Goal: Information Seeking & Learning: Compare options

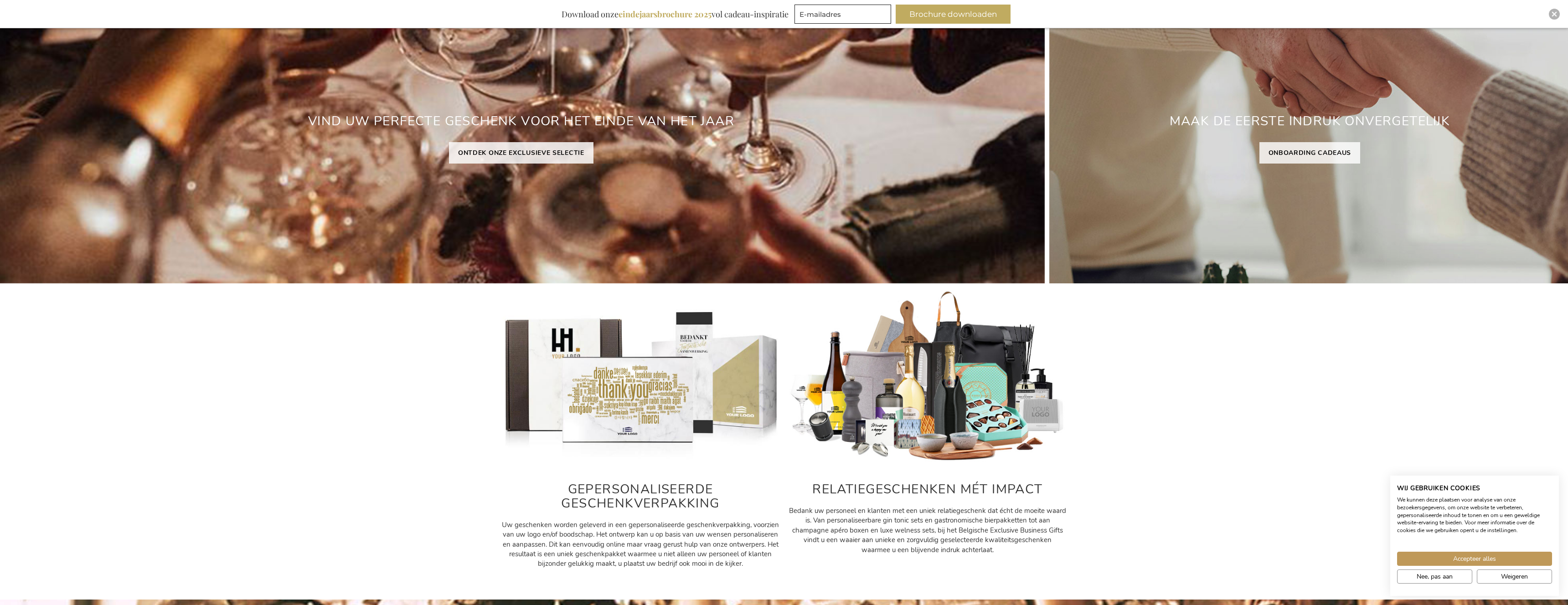
scroll to position [147, 0]
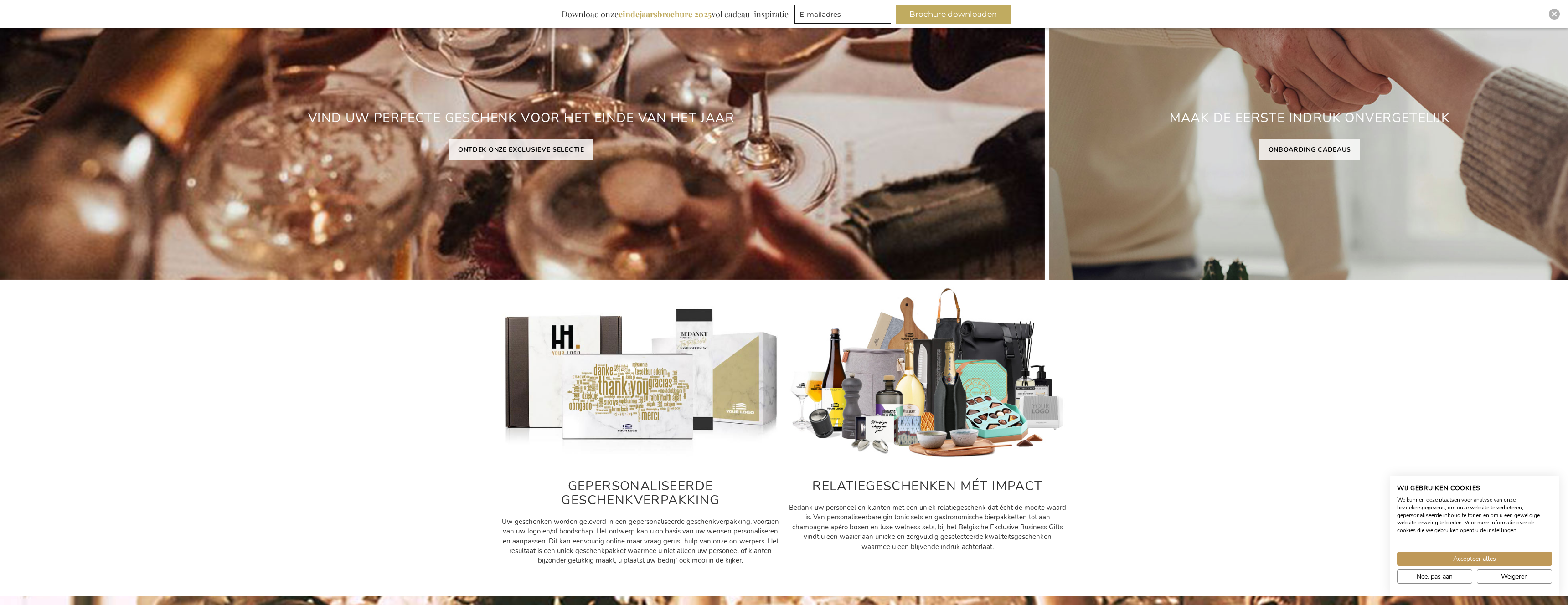
click at [871, 383] on img at bounding box center [928, 374] width 278 height 173
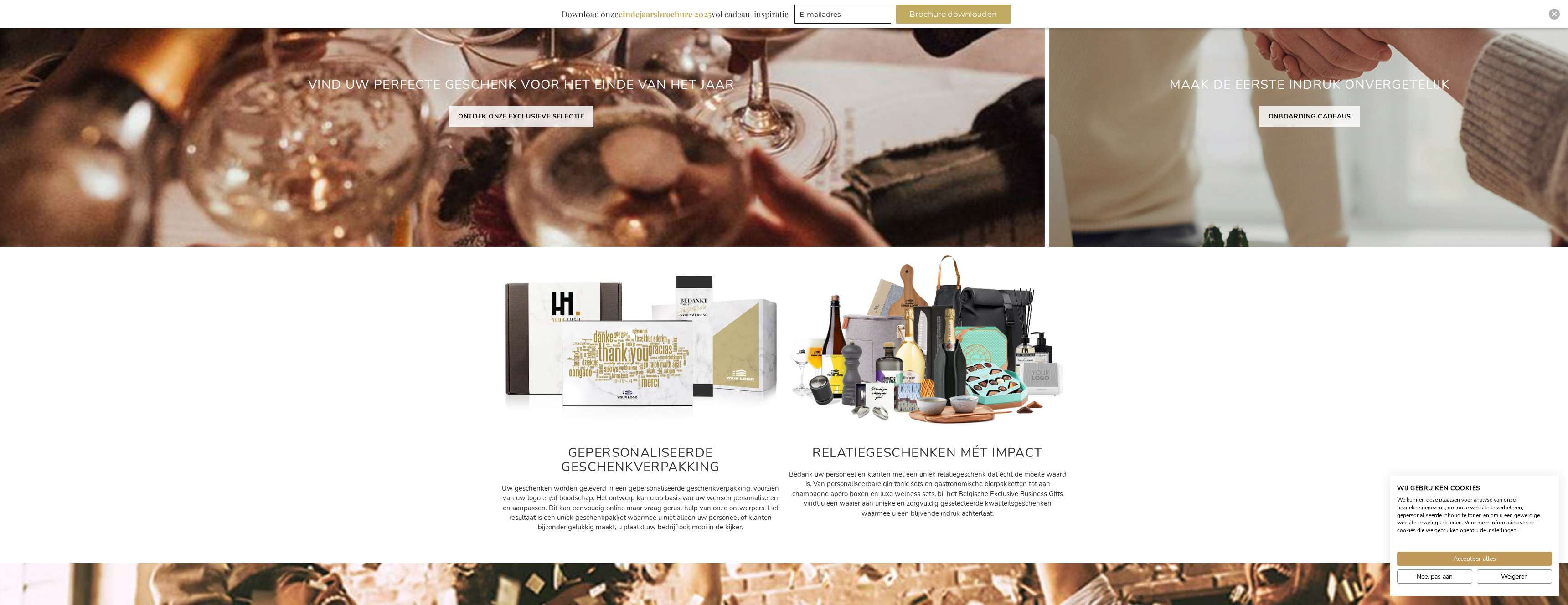
scroll to position [0, 0]
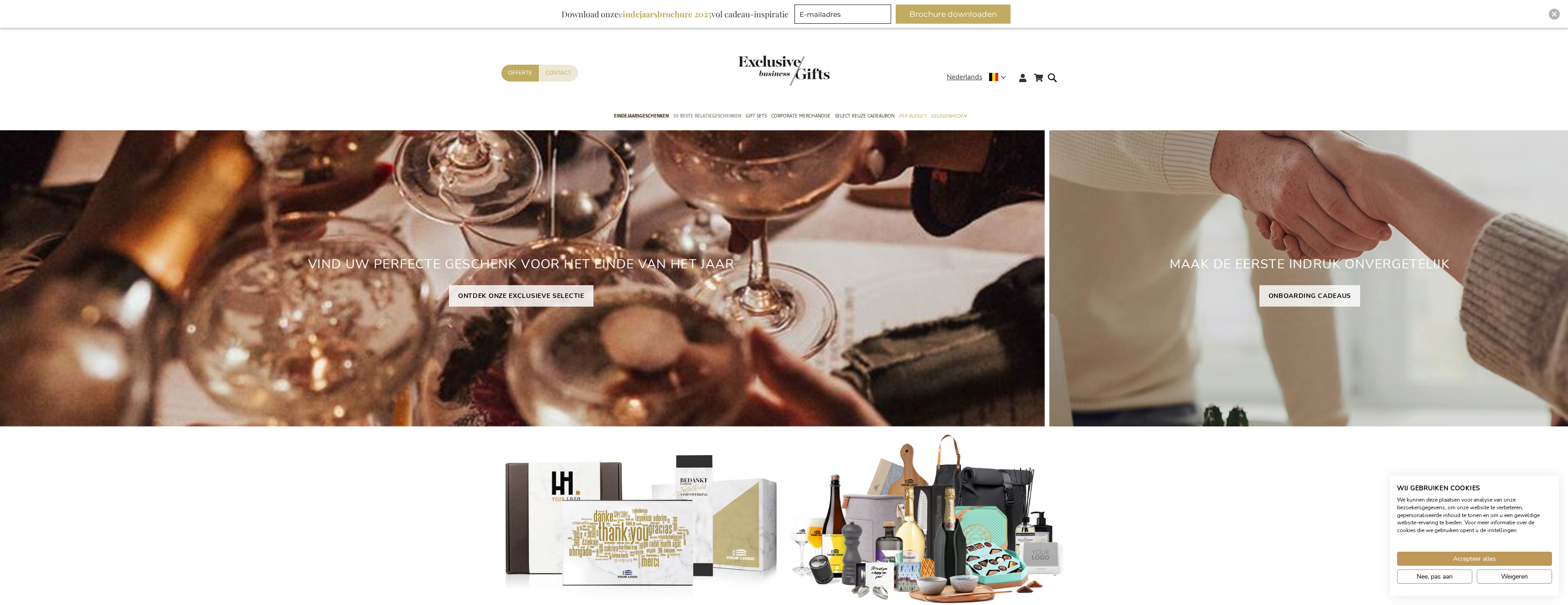
click at [695, 118] on span "50 beste relatiegeschenken" at bounding box center [707, 116] width 68 height 9
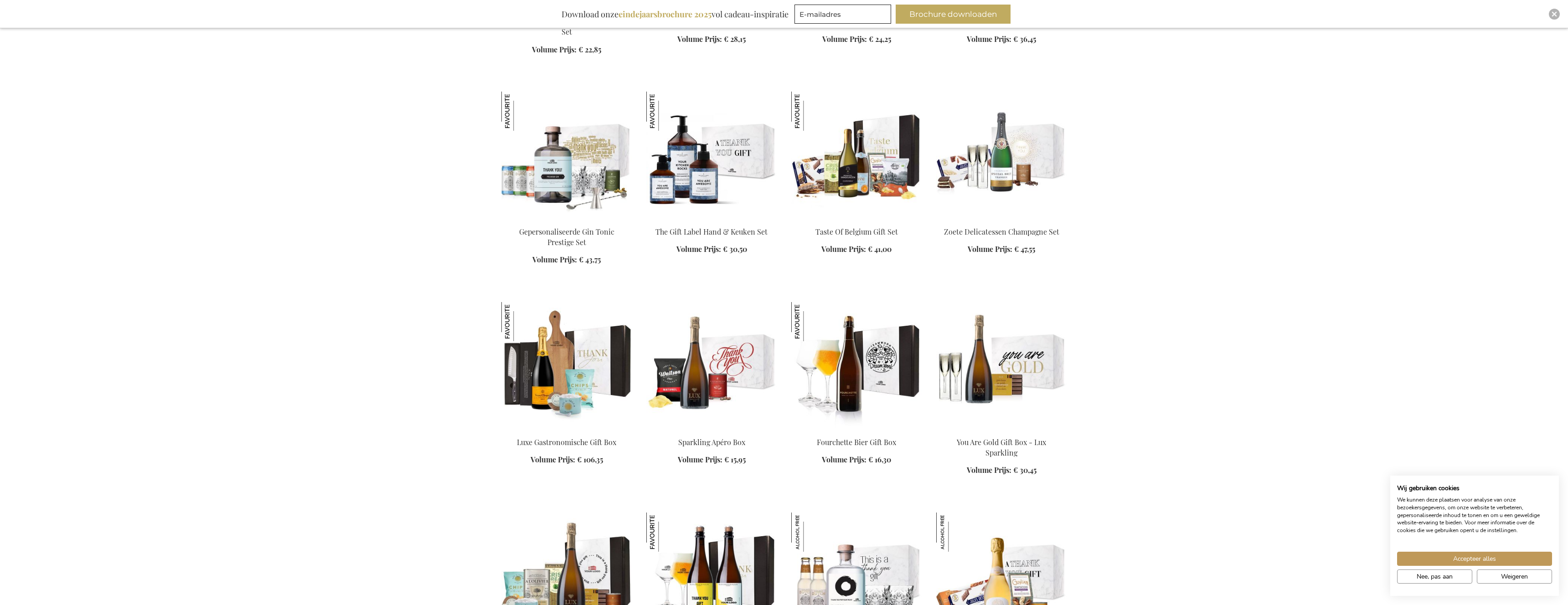
scroll to position [940, 0]
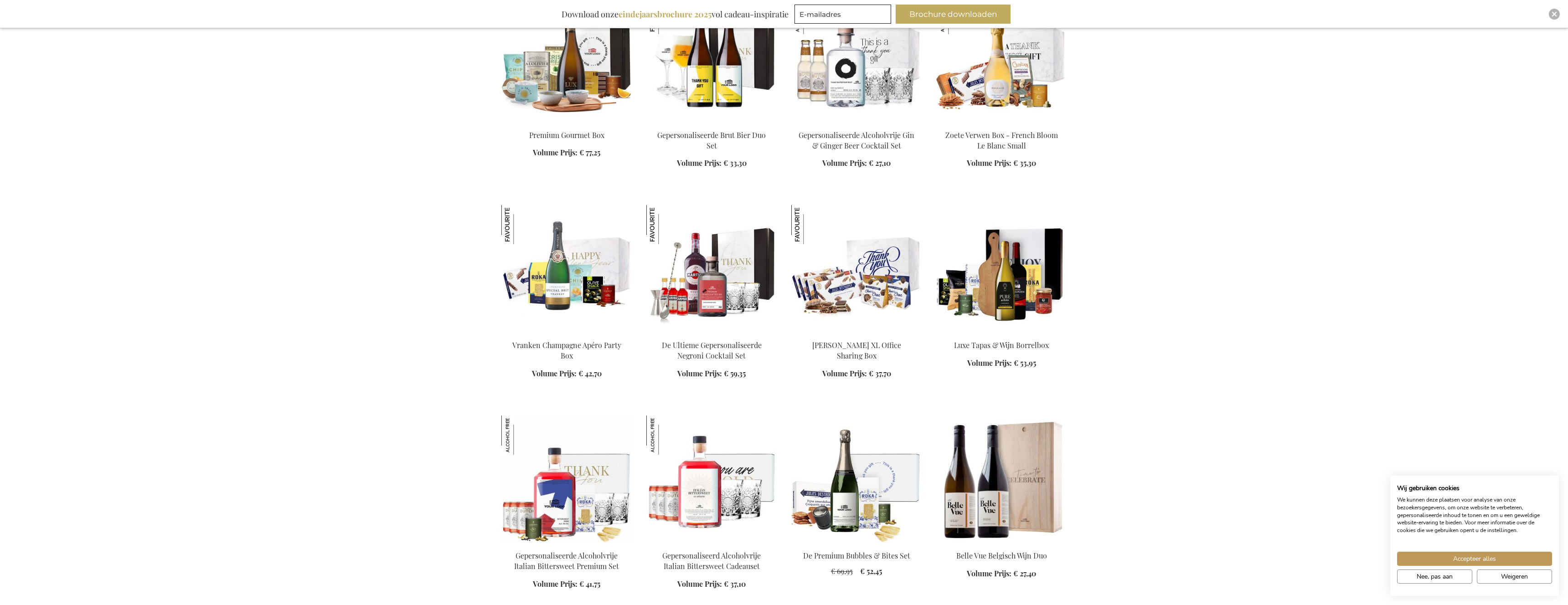
scroll to position [1663, 0]
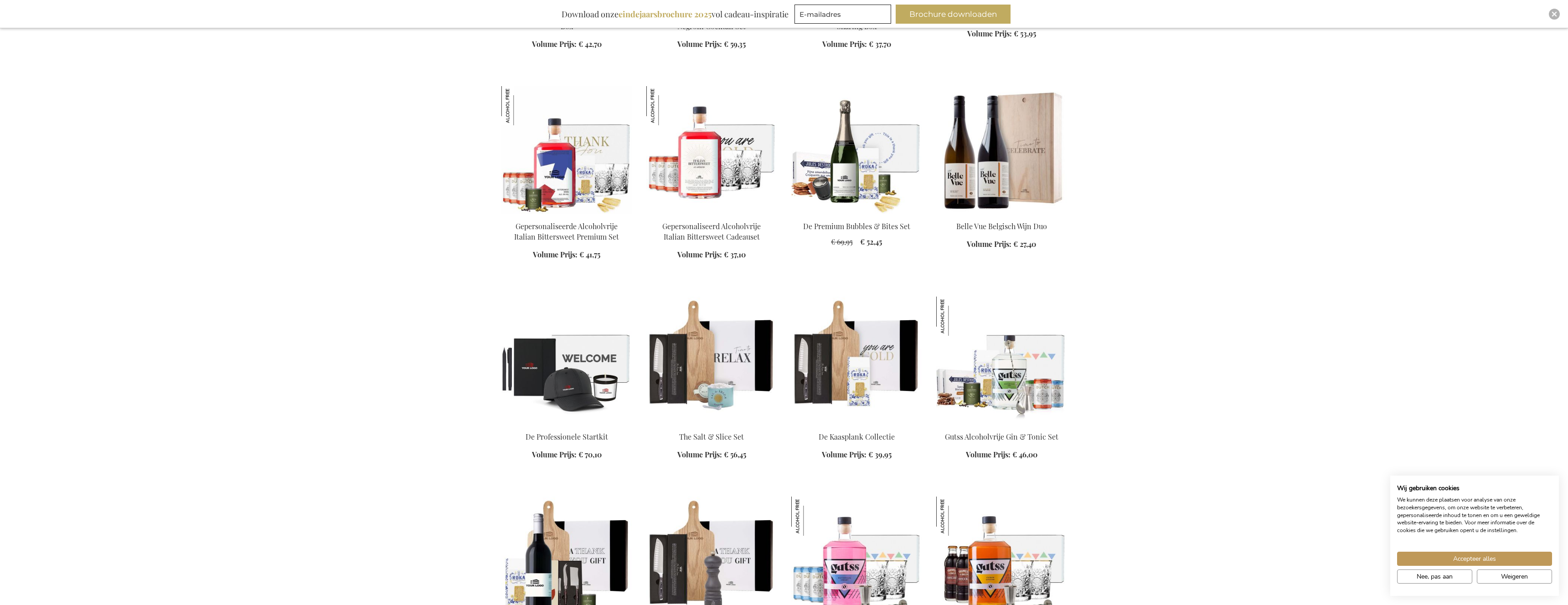
scroll to position [1818, 0]
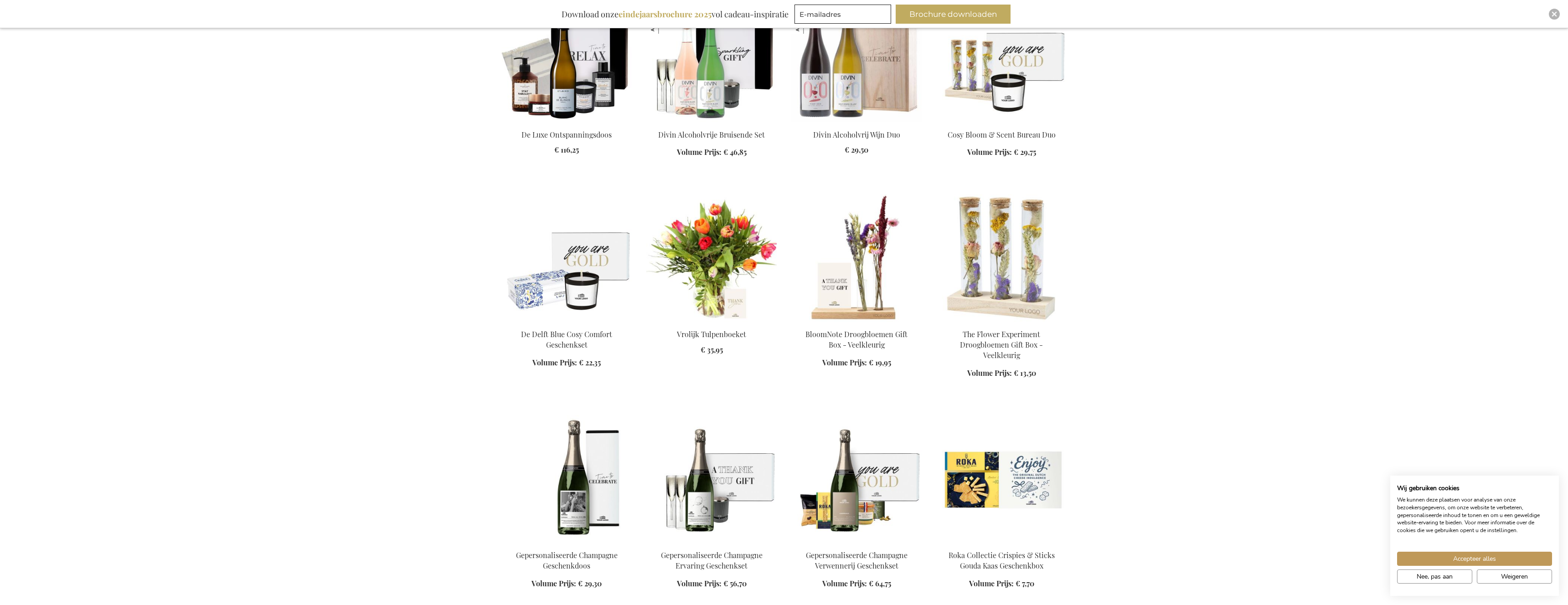
scroll to position [2700, 0]
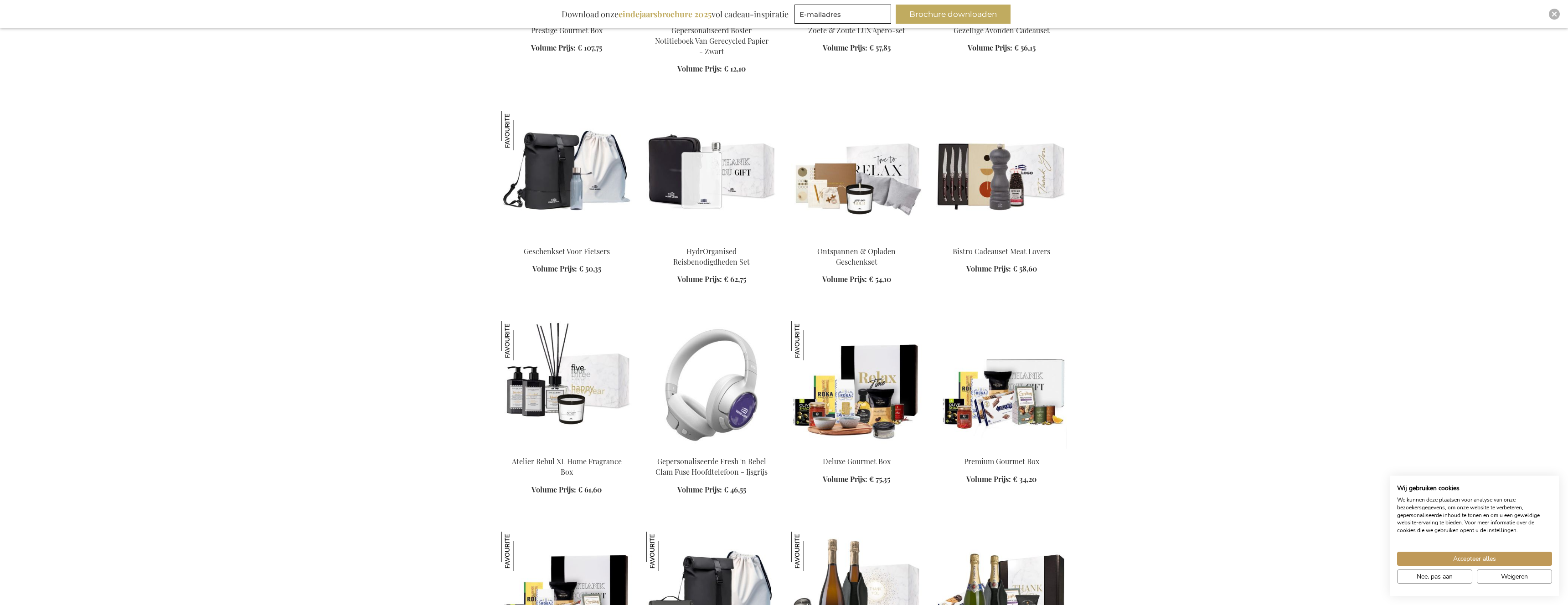
scroll to position [3872, 0]
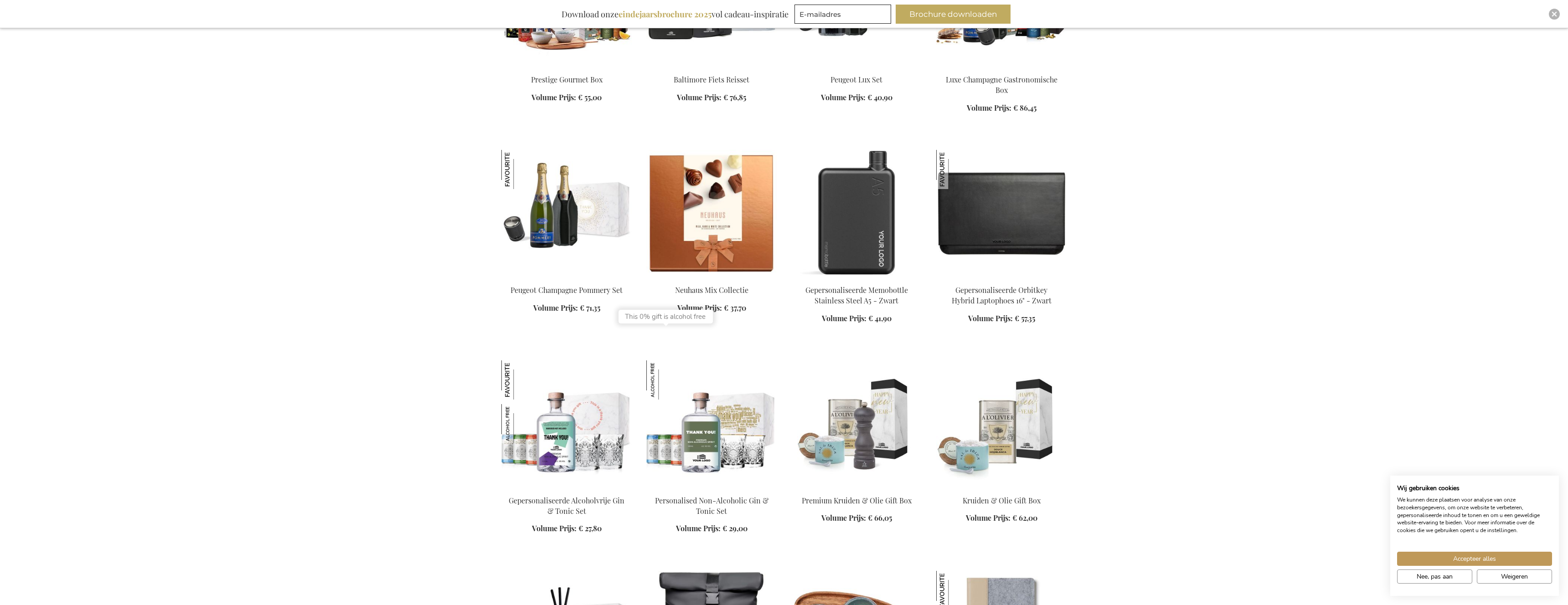
scroll to position [4589, 0]
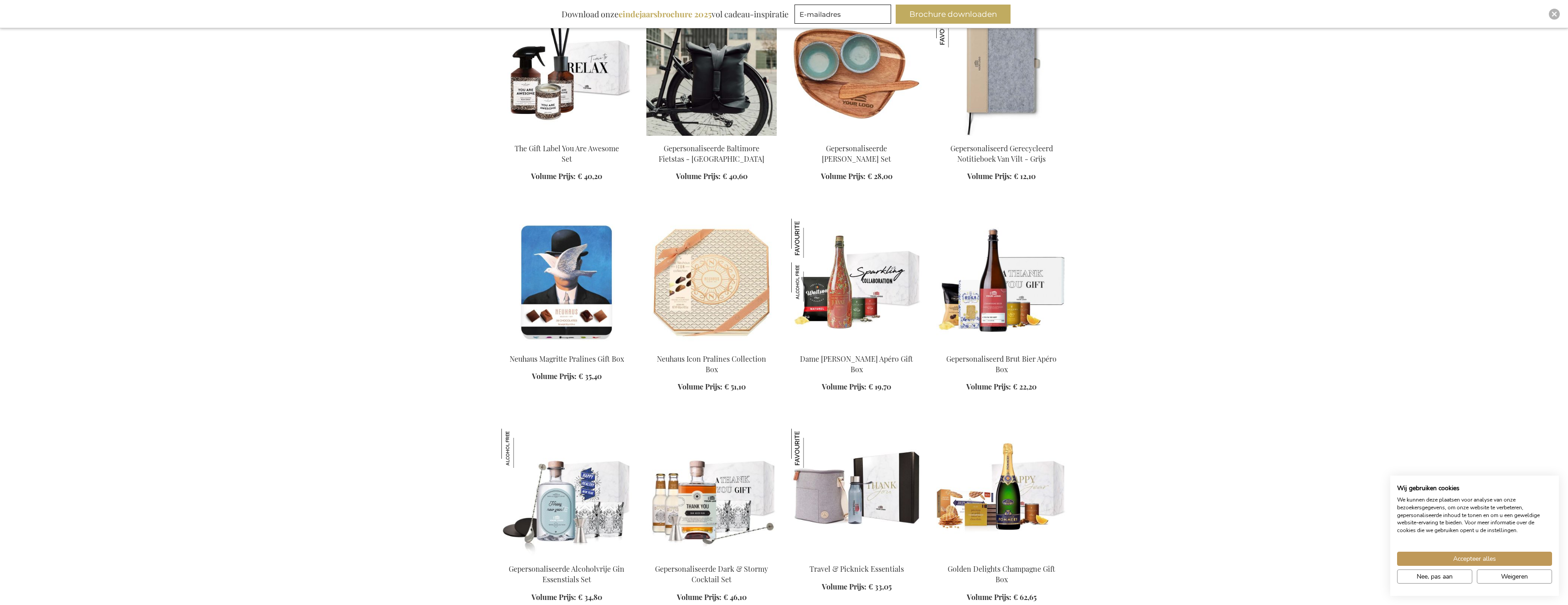
scroll to position [5007, 0]
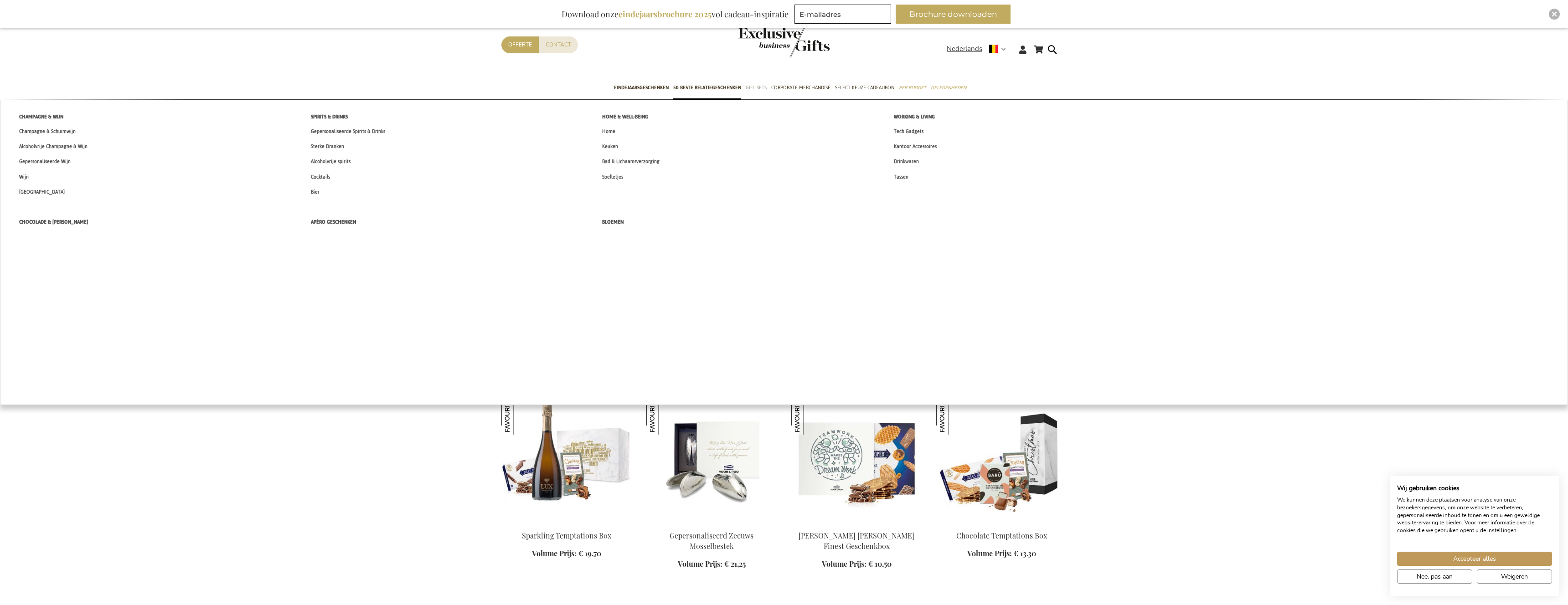
click at [755, 87] on span "Gift Sets" at bounding box center [756, 87] width 21 height 9
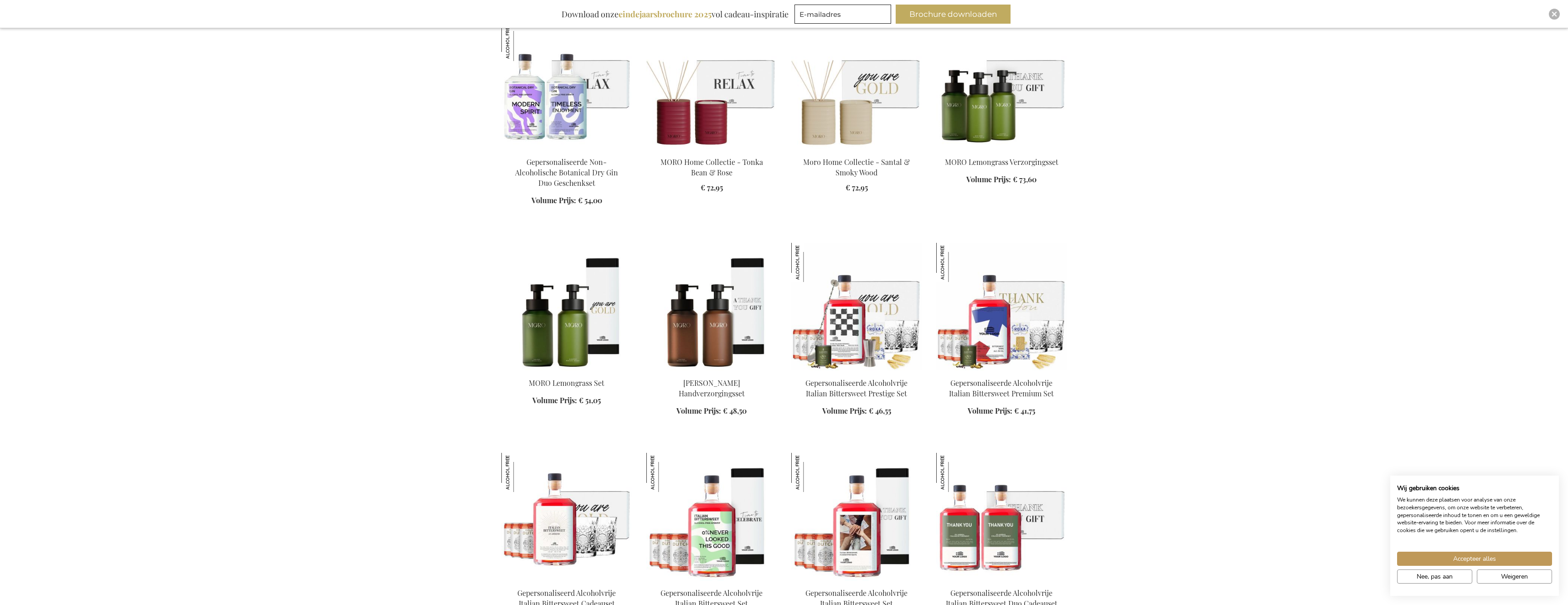
scroll to position [1265, 0]
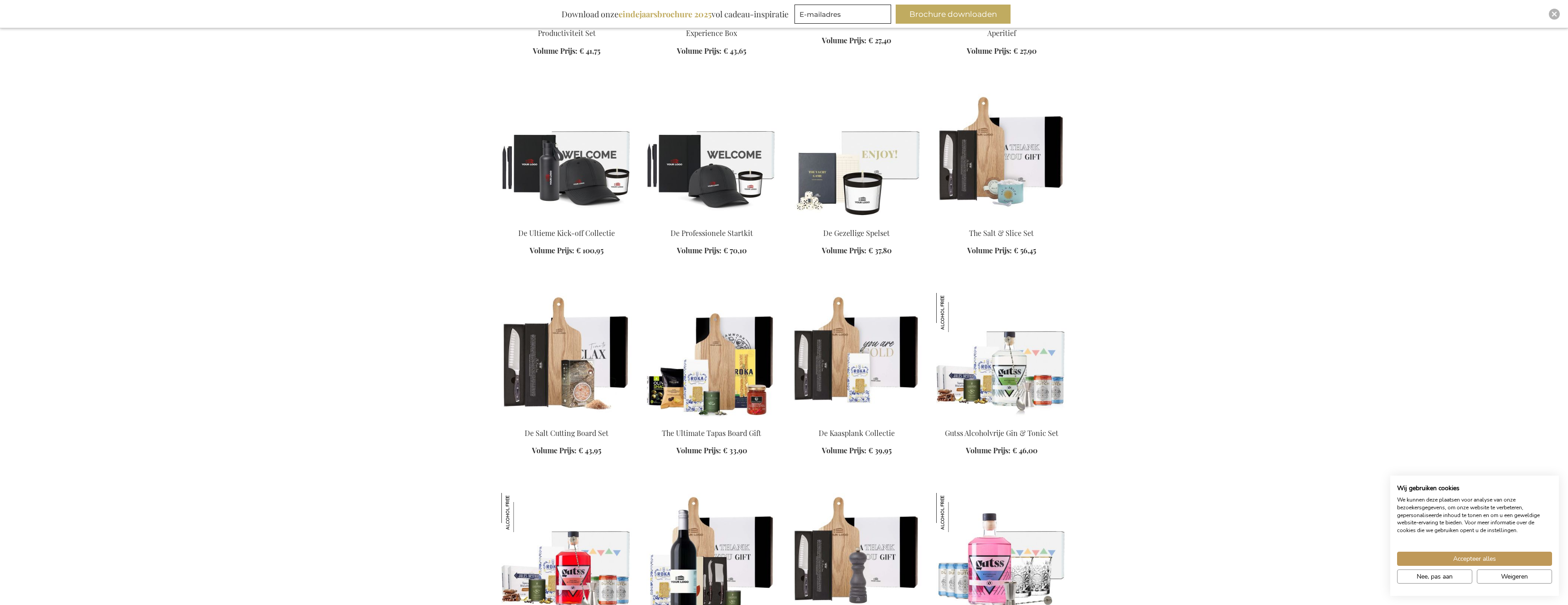
scroll to position [2442, 0]
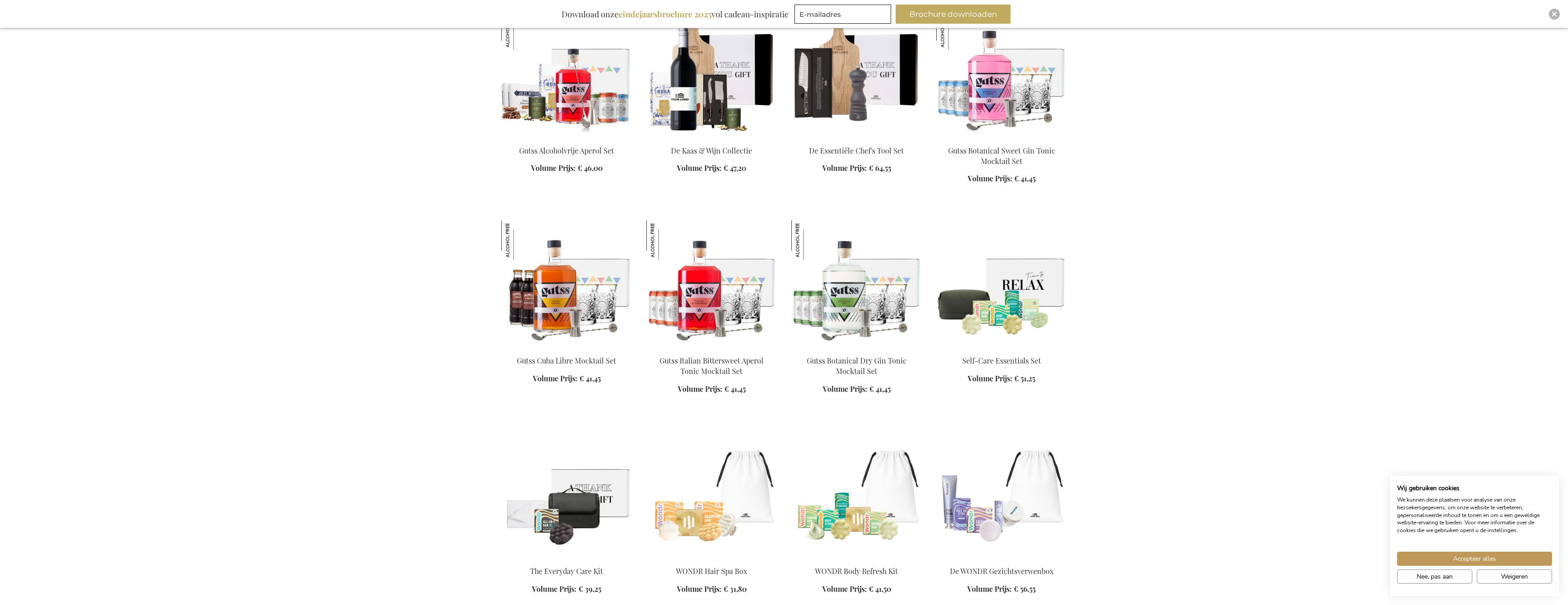
scroll to position [2722, 0]
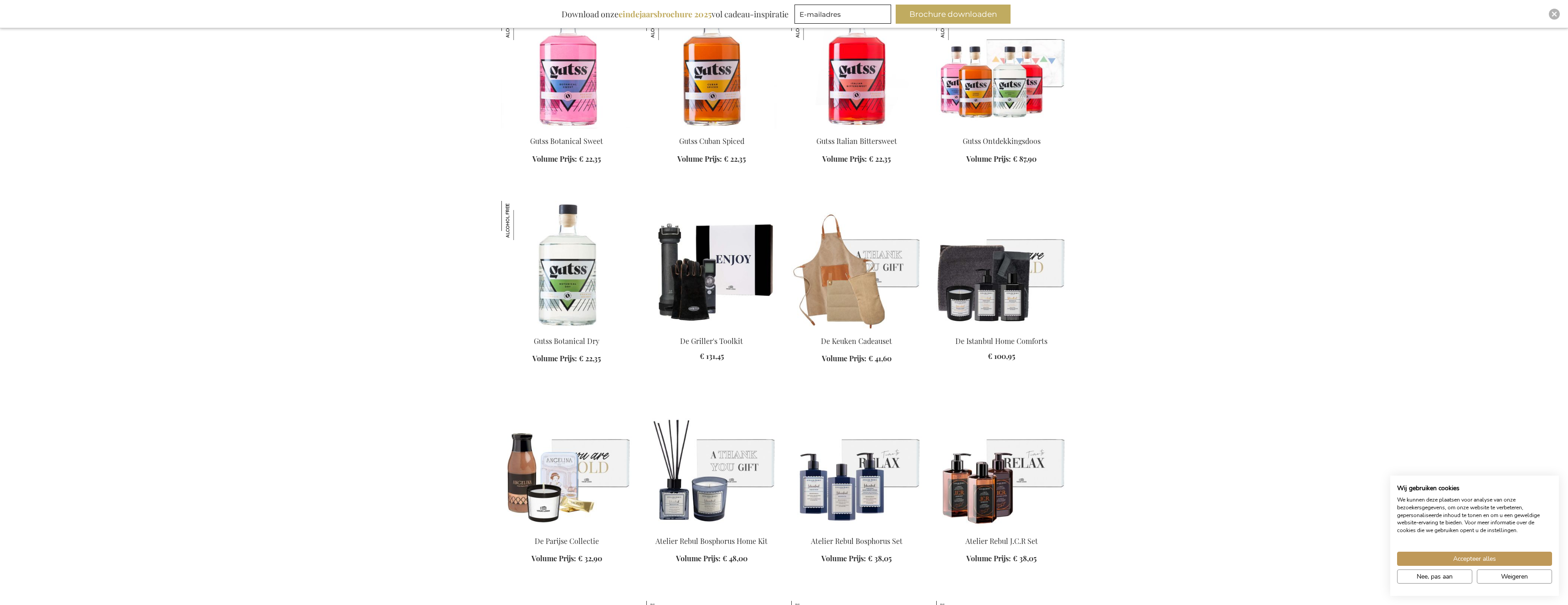
scroll to position [3352, 0]
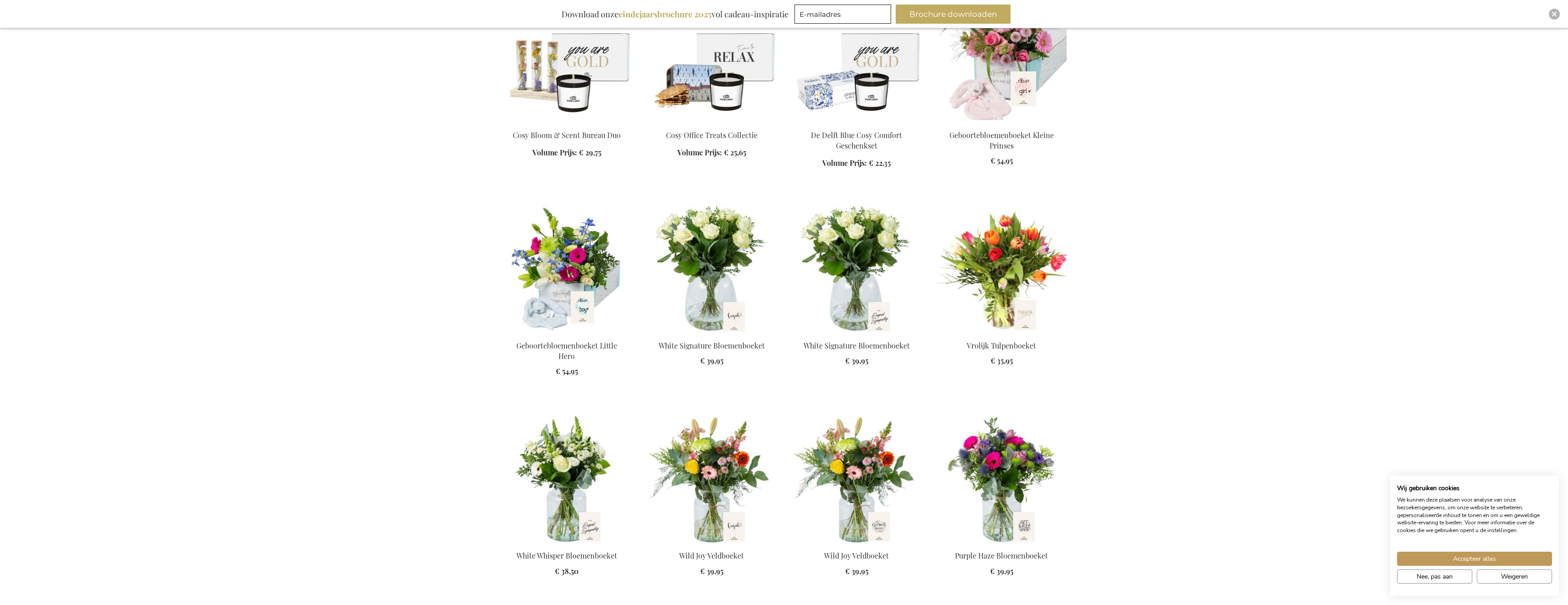
scroll to position [5064, 0]
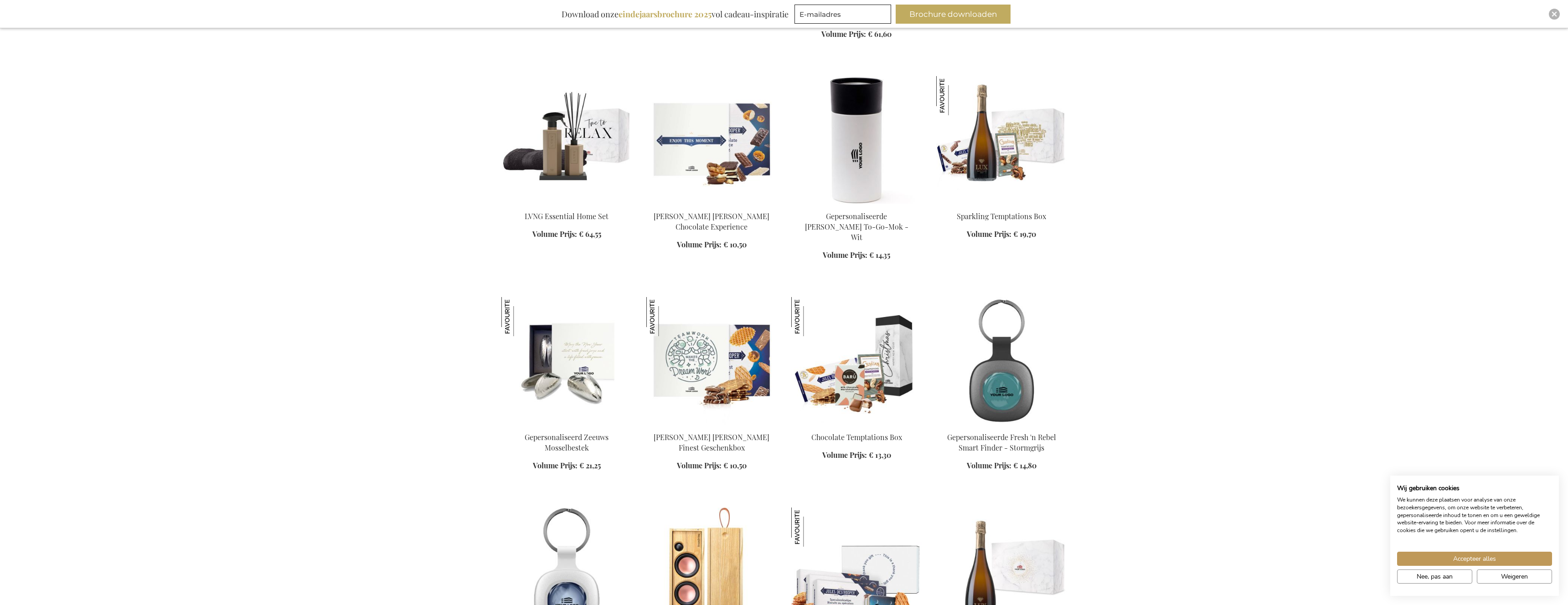
scroll to position [6752, 0]
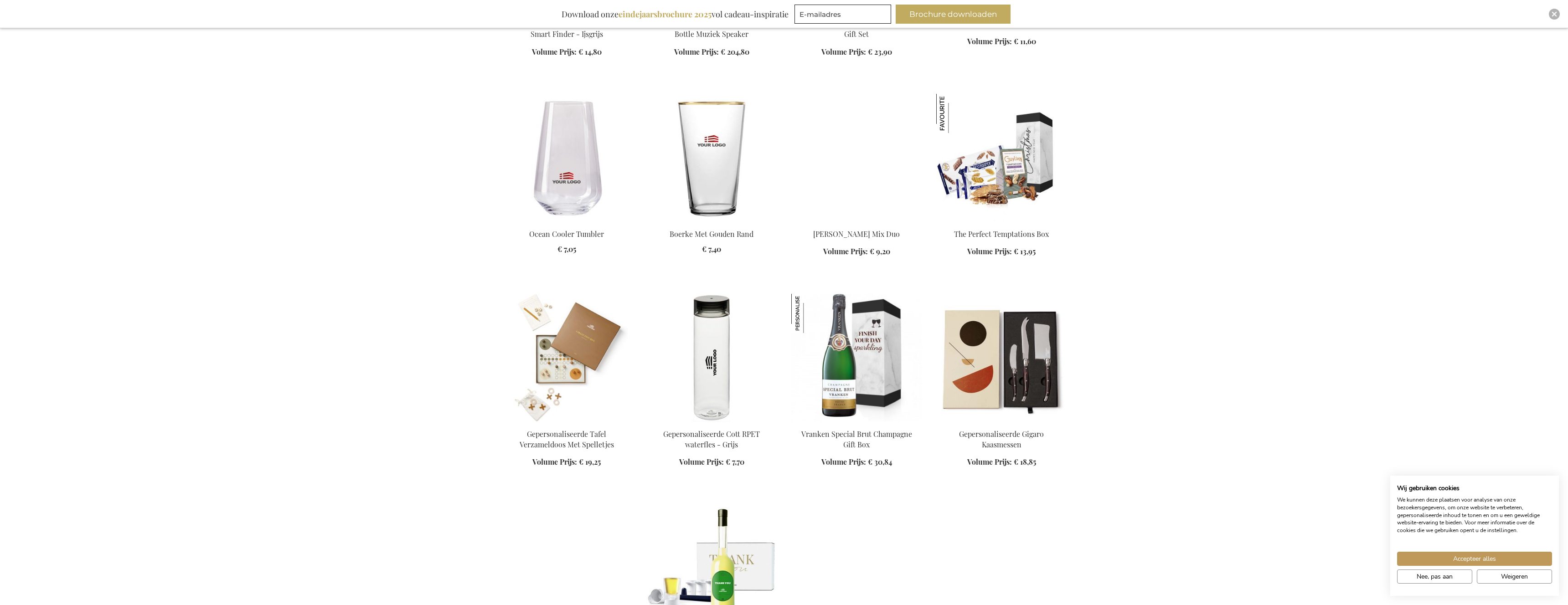
scroll to position [7339, 0]
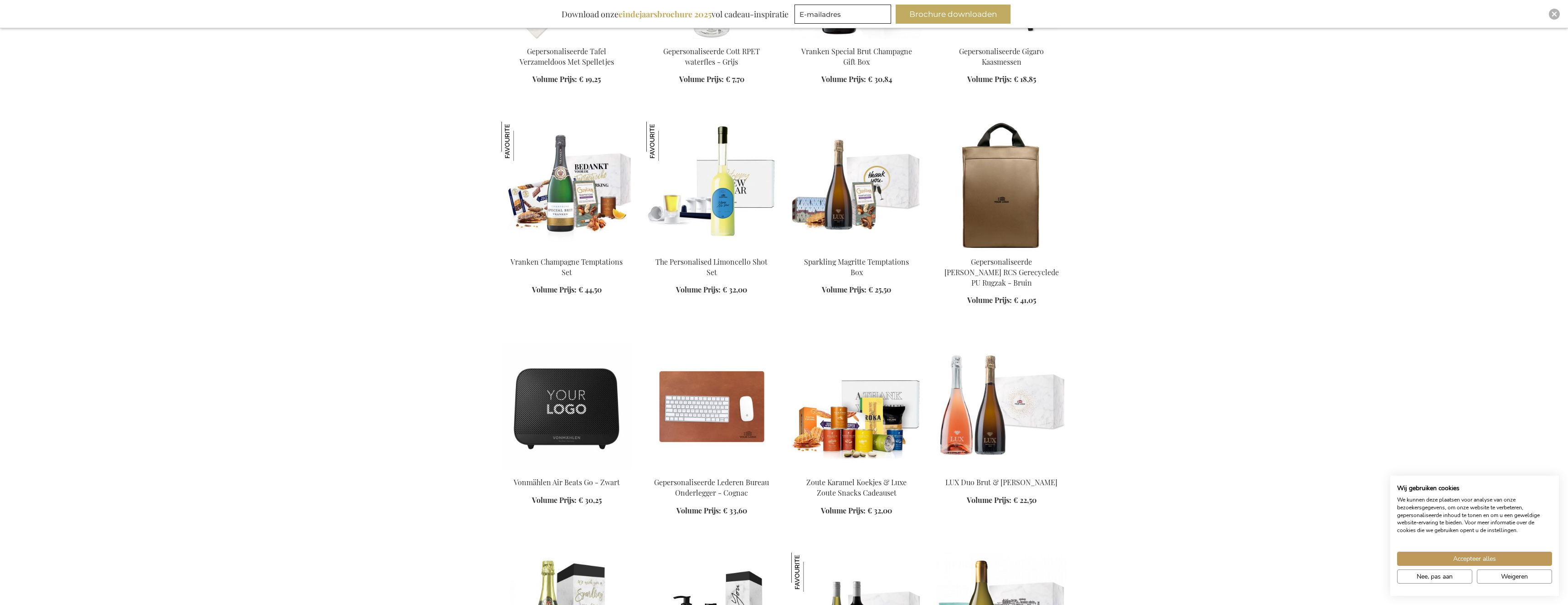
scroll to position [7700, 0]
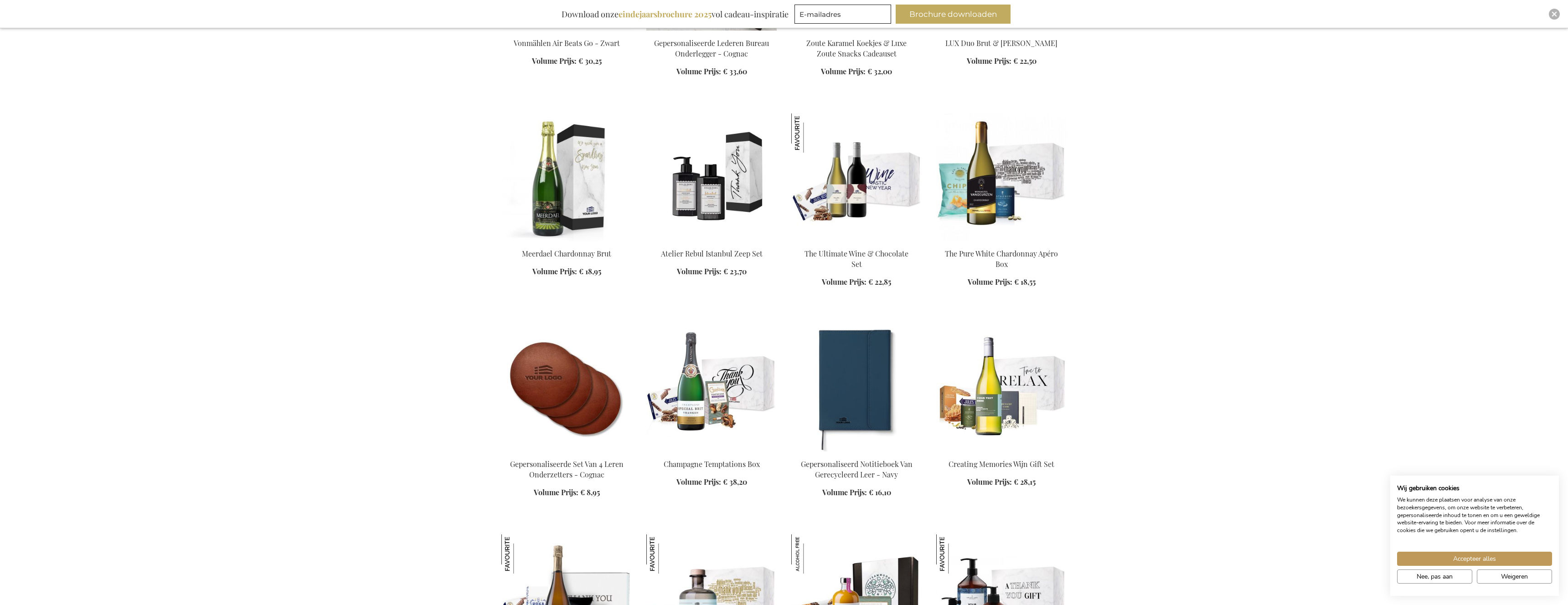
scroll to position [8151, 0]
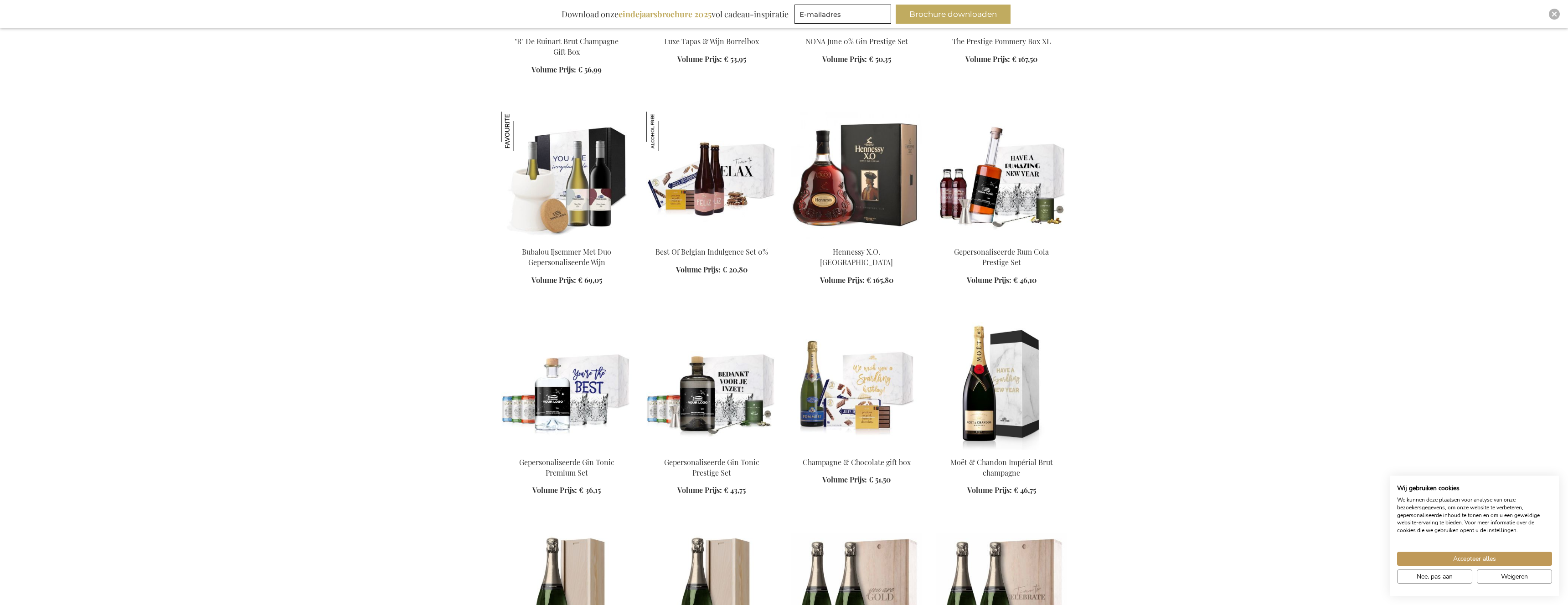
scroll to position [10825, 0]
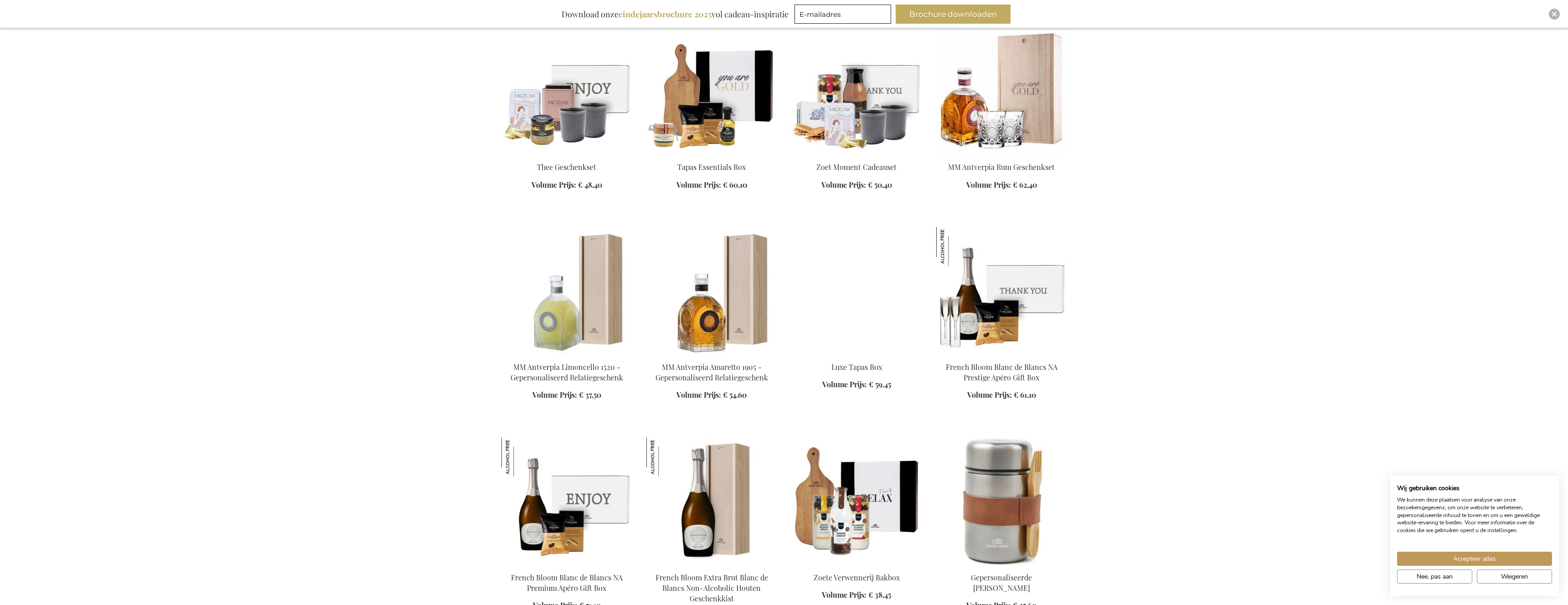
scroll to position [12225, 0]
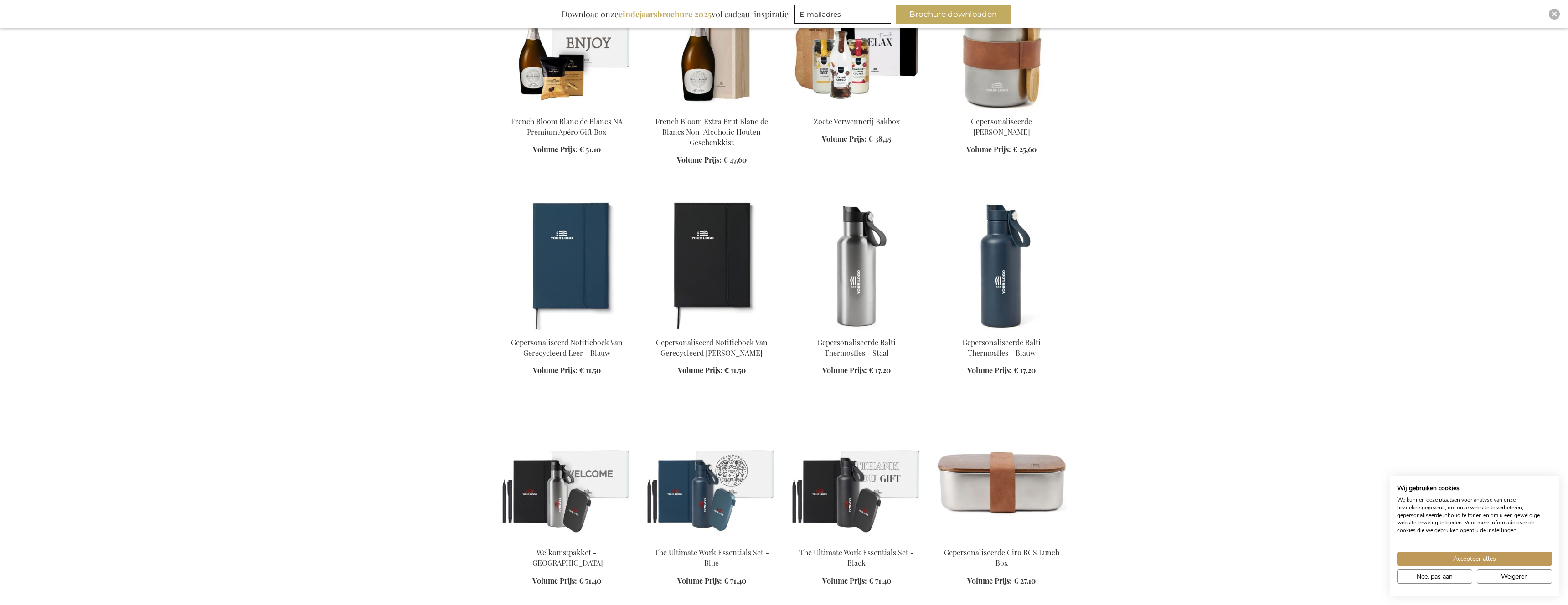
scroll to position [12681, 0]
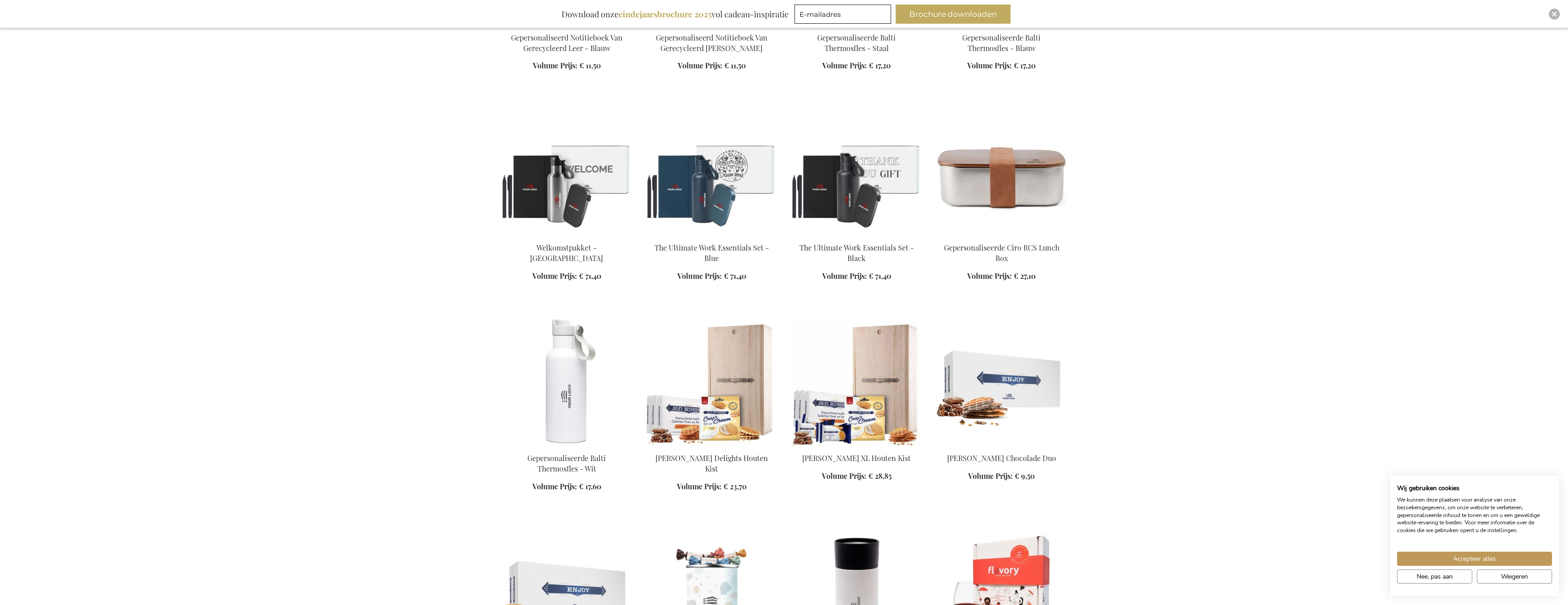
scroll to position [13143, 0]
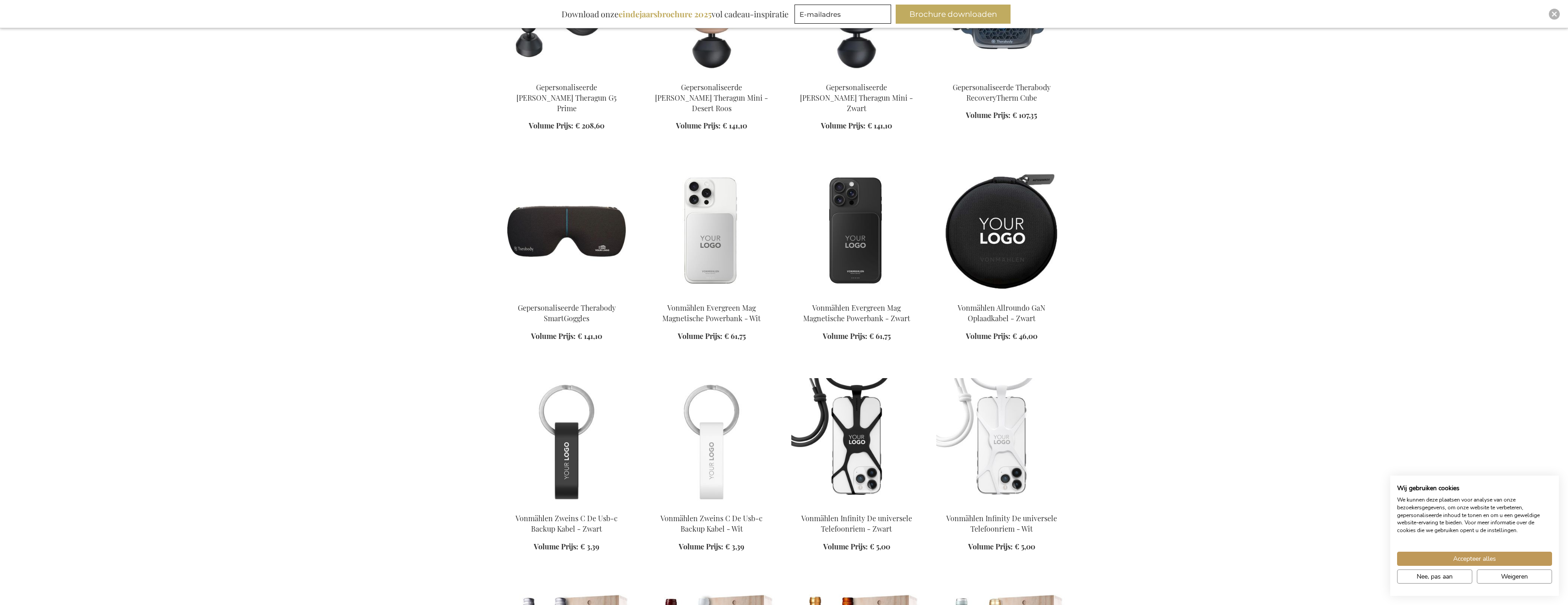
scroll to position [14222, 0]
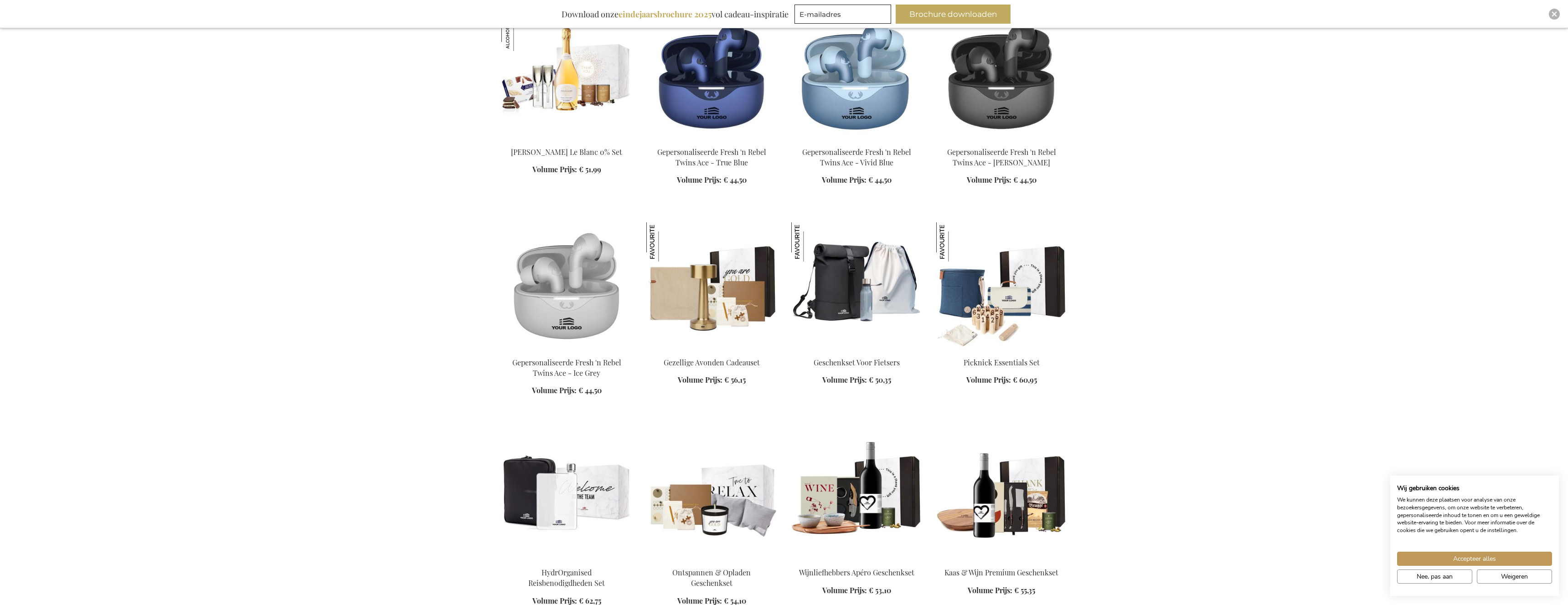
scroll to position [16530, 0]
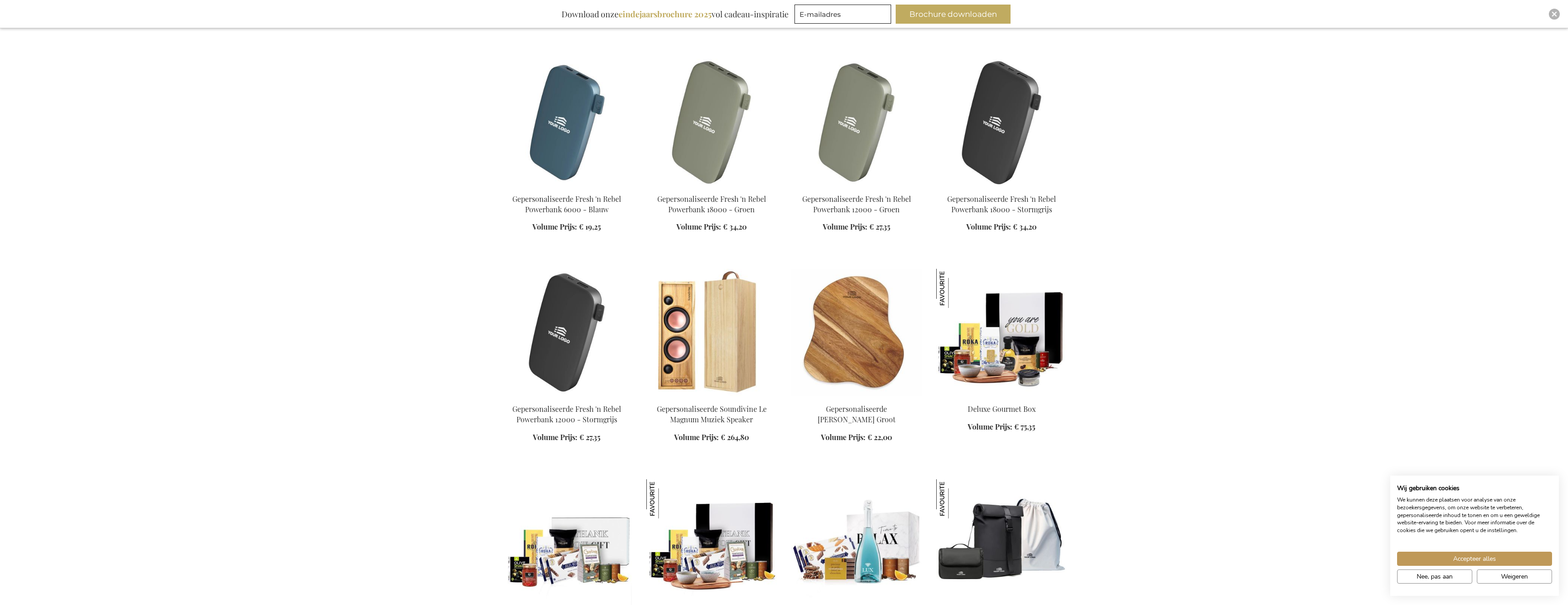
scroll to position [17915, 0]
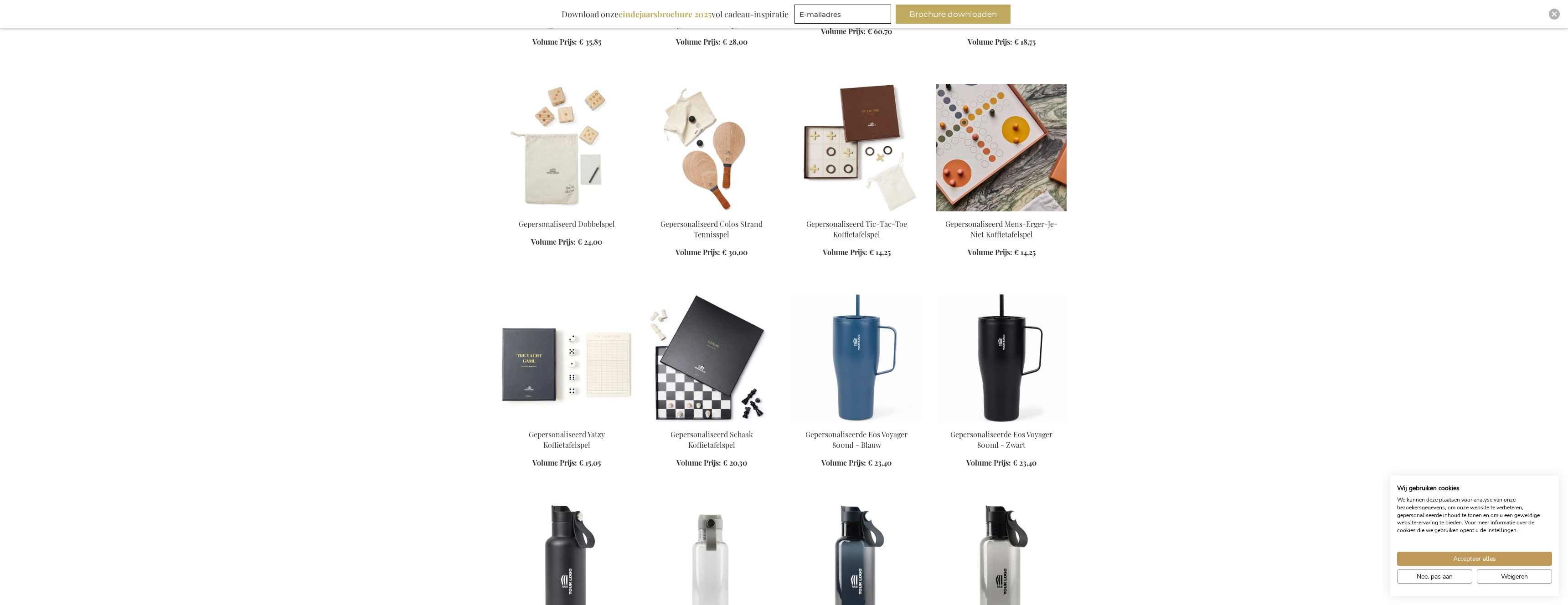
scroll to position [23226, 0]
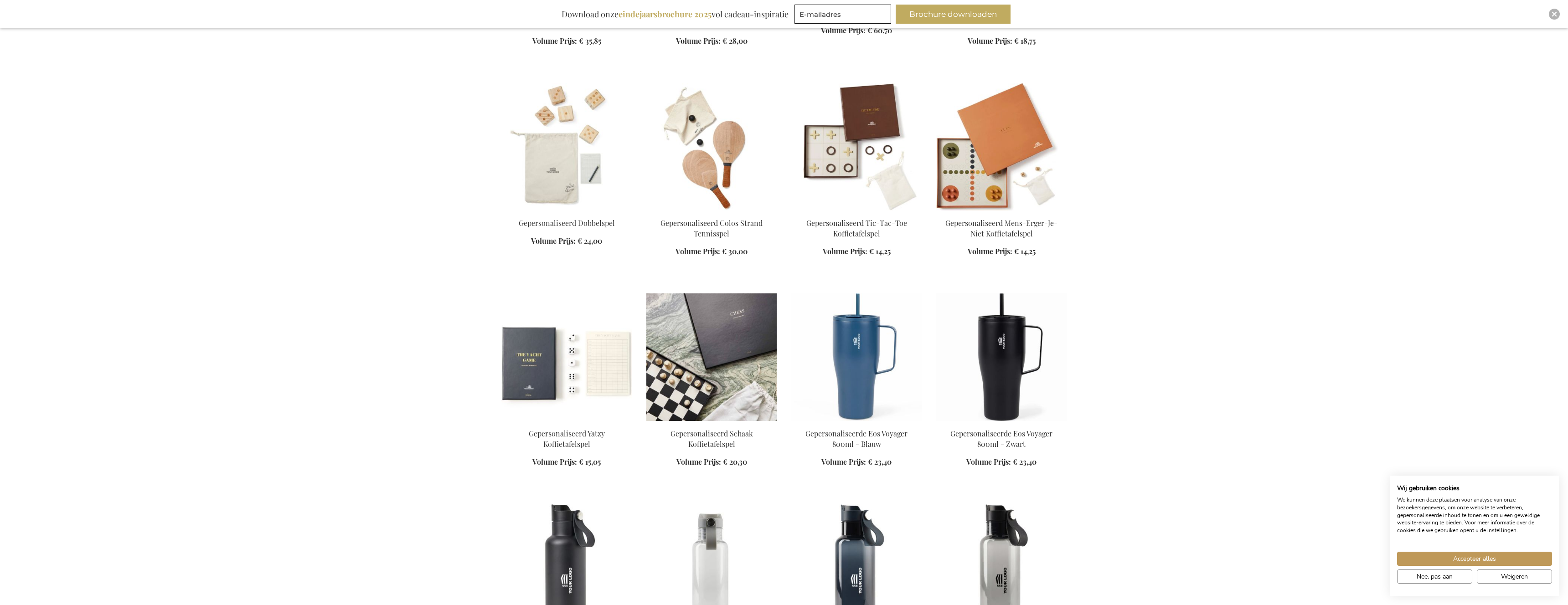
click at [714, 293] on img at bounding box center [712, 357] width 131 height 127
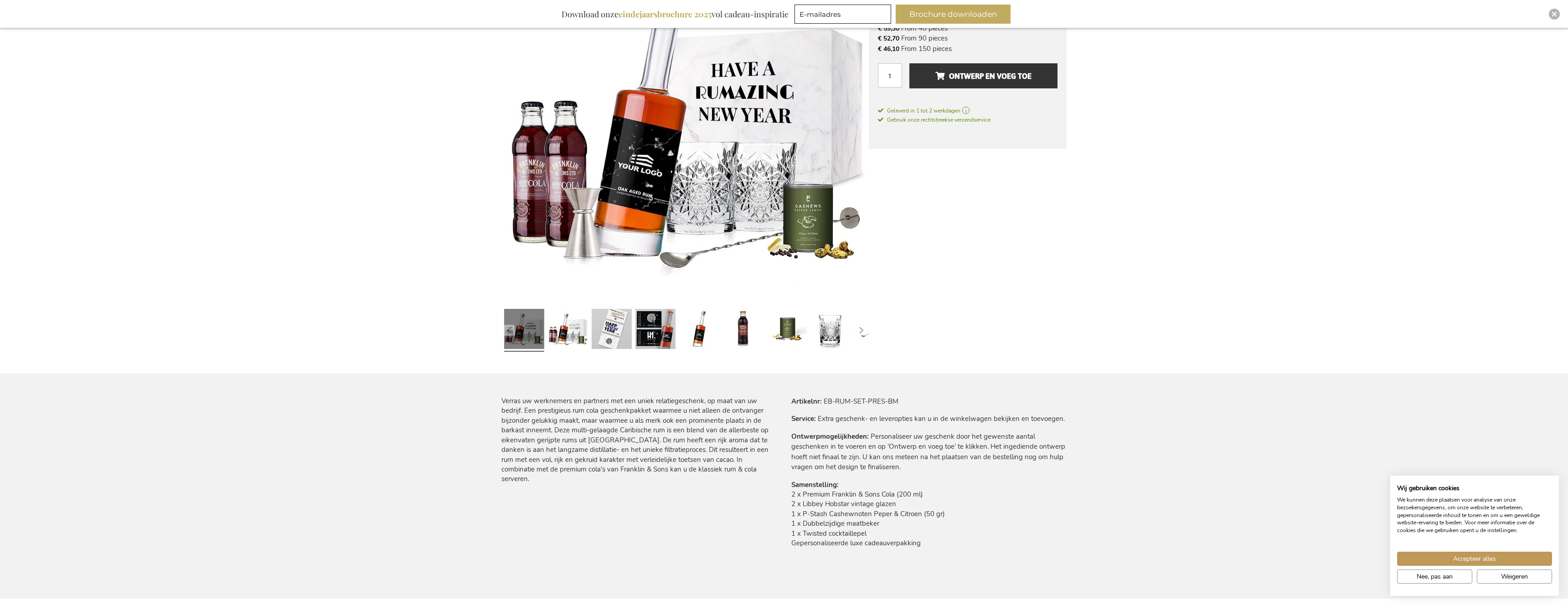
scroll to position [215, 0]
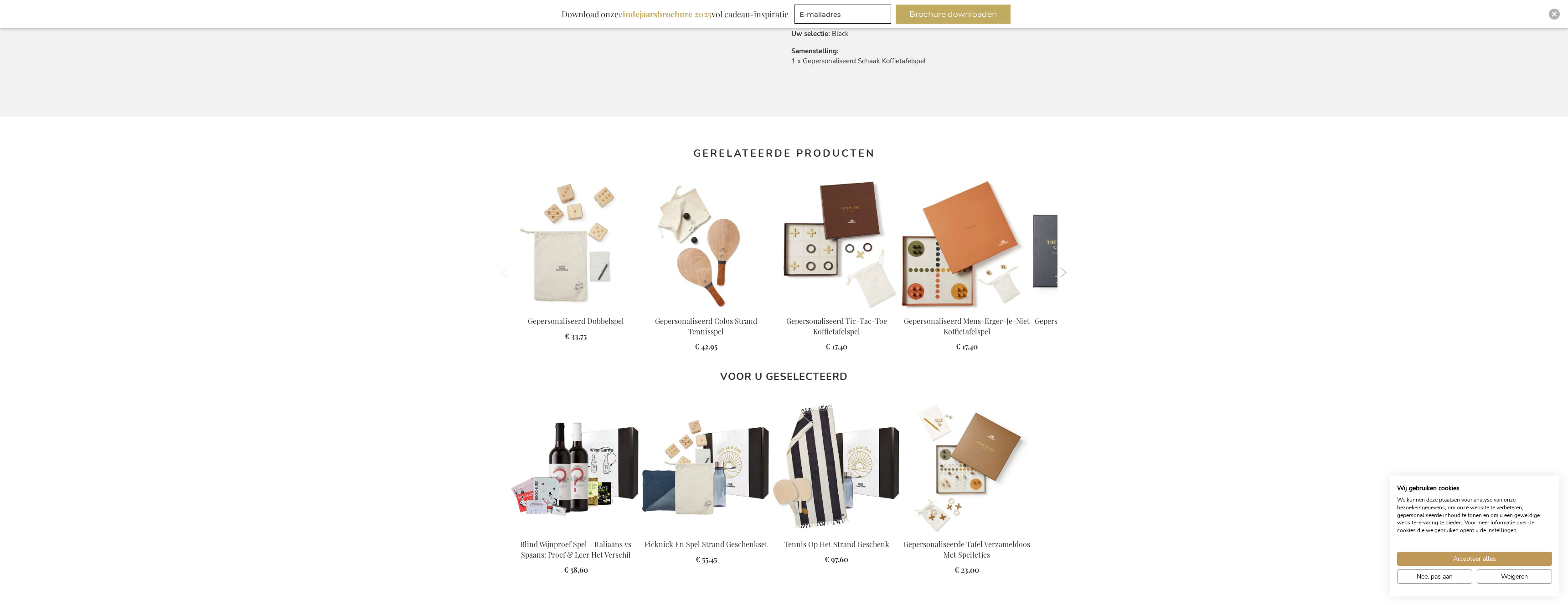
scroll to position [731, 0]
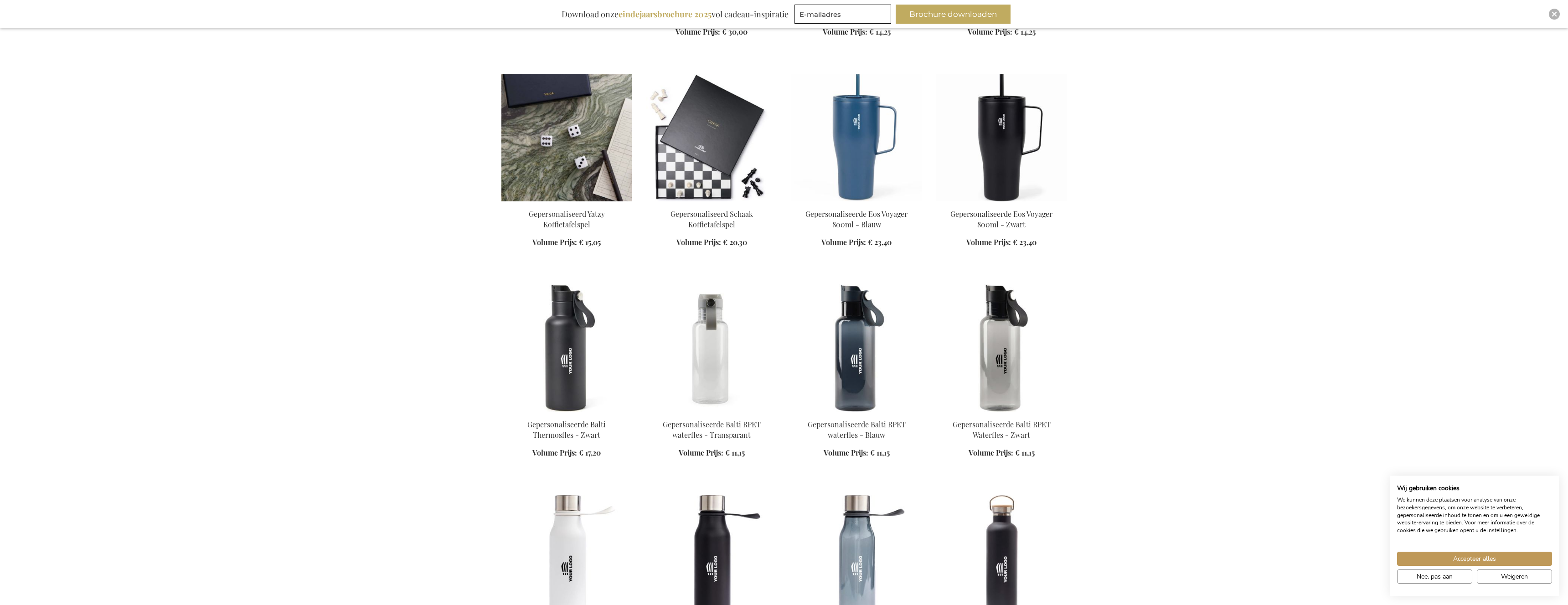
scroll to position [606, 0]
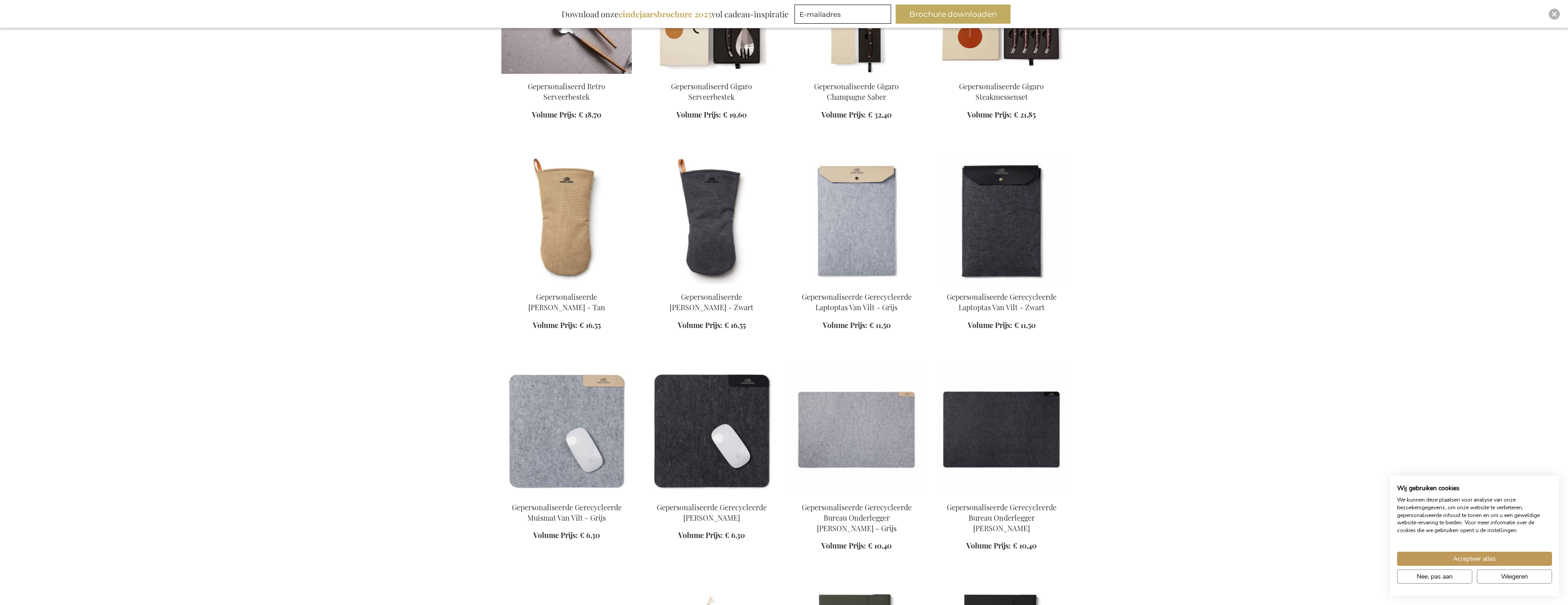
scroll to position [3411, 0]
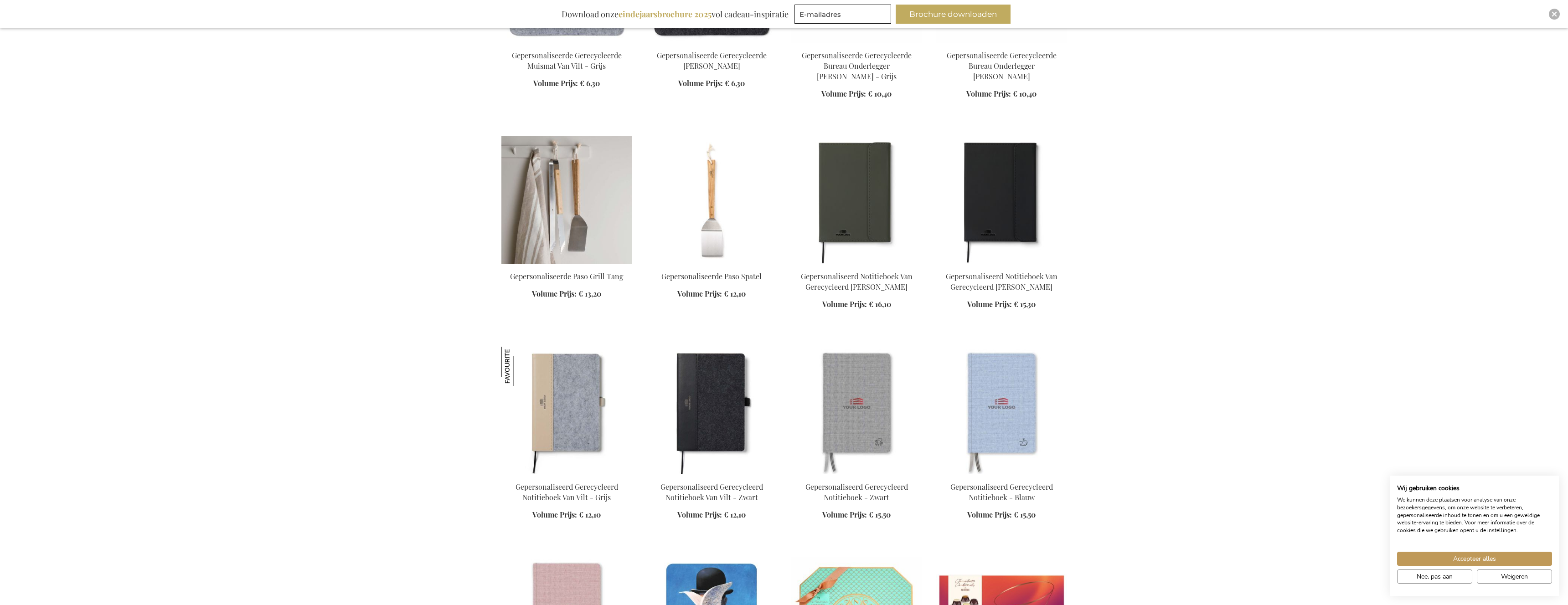
scroll to position [4093, 0]
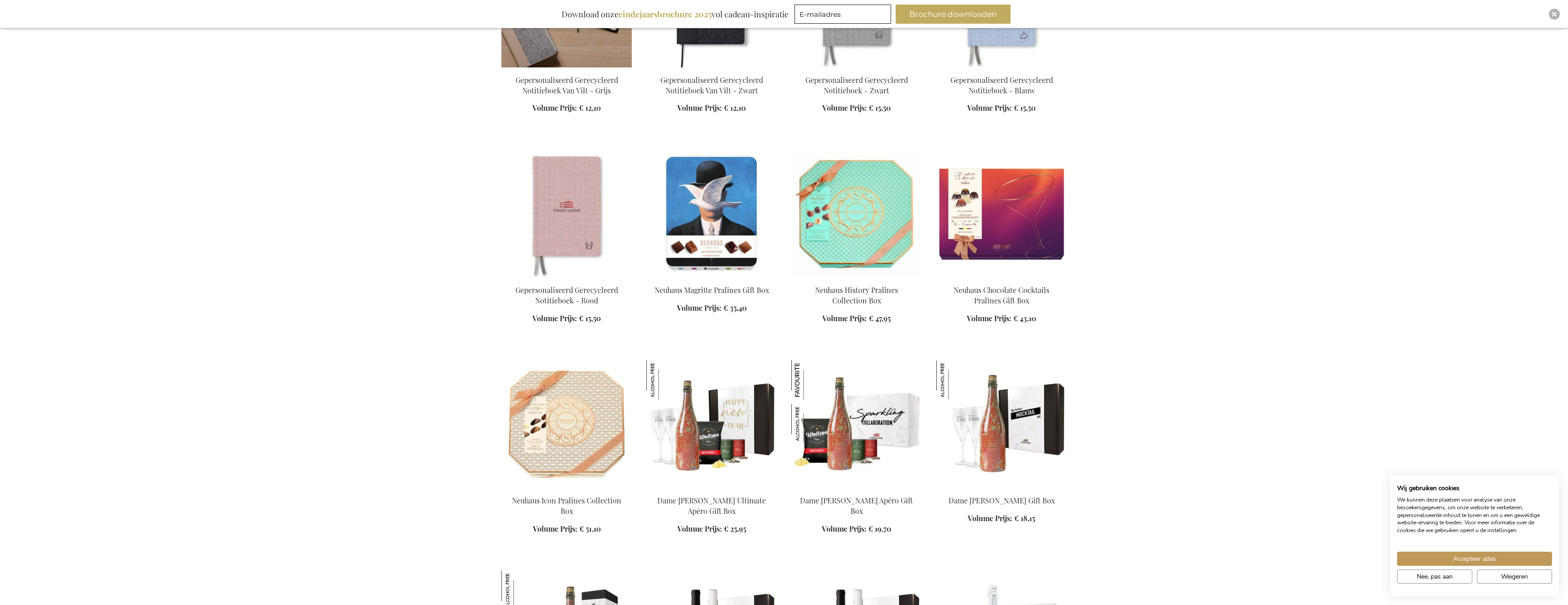
scroll to position [4243, 0]
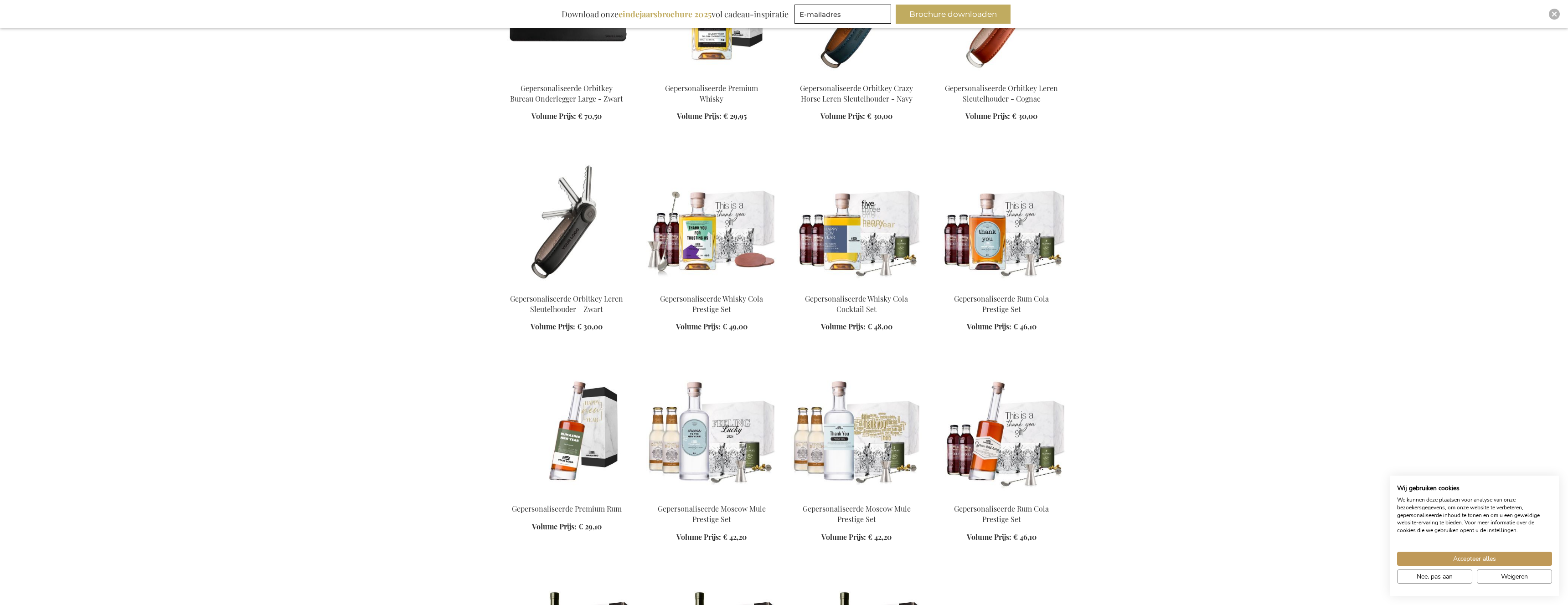
scroll to position [7801, 0]
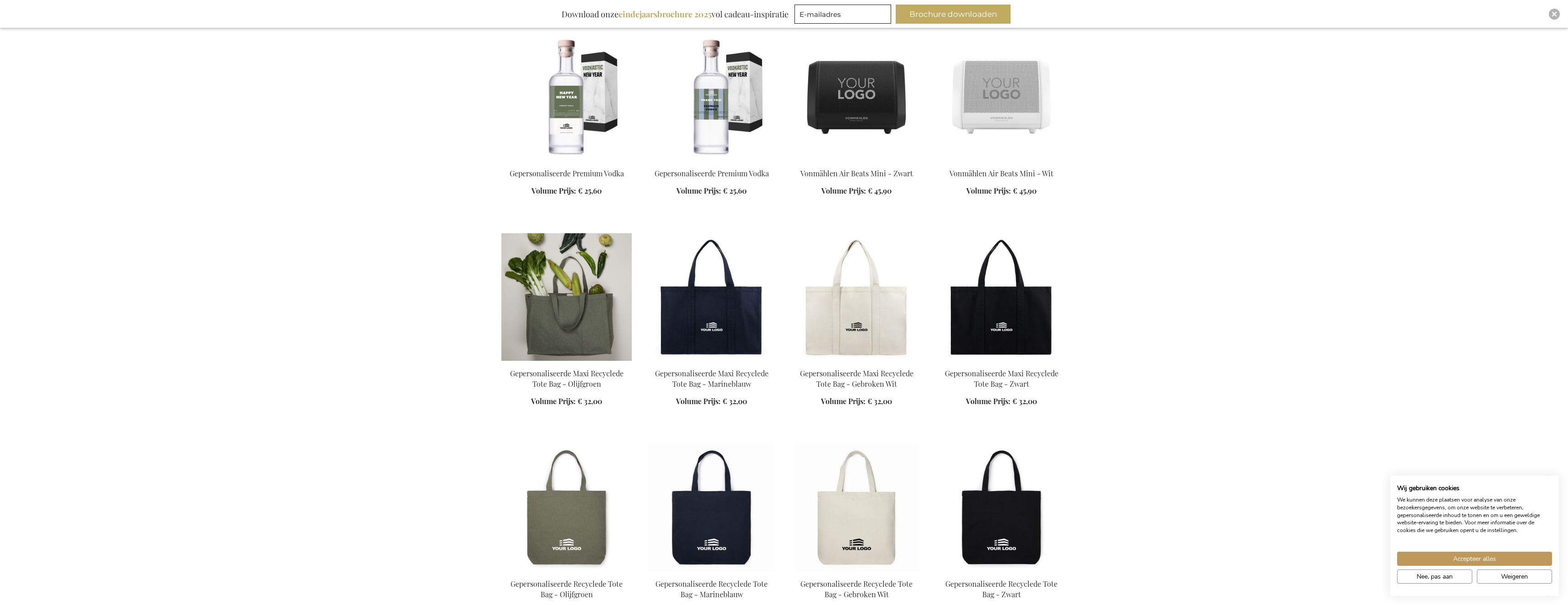
scroll to position [9232, 0]
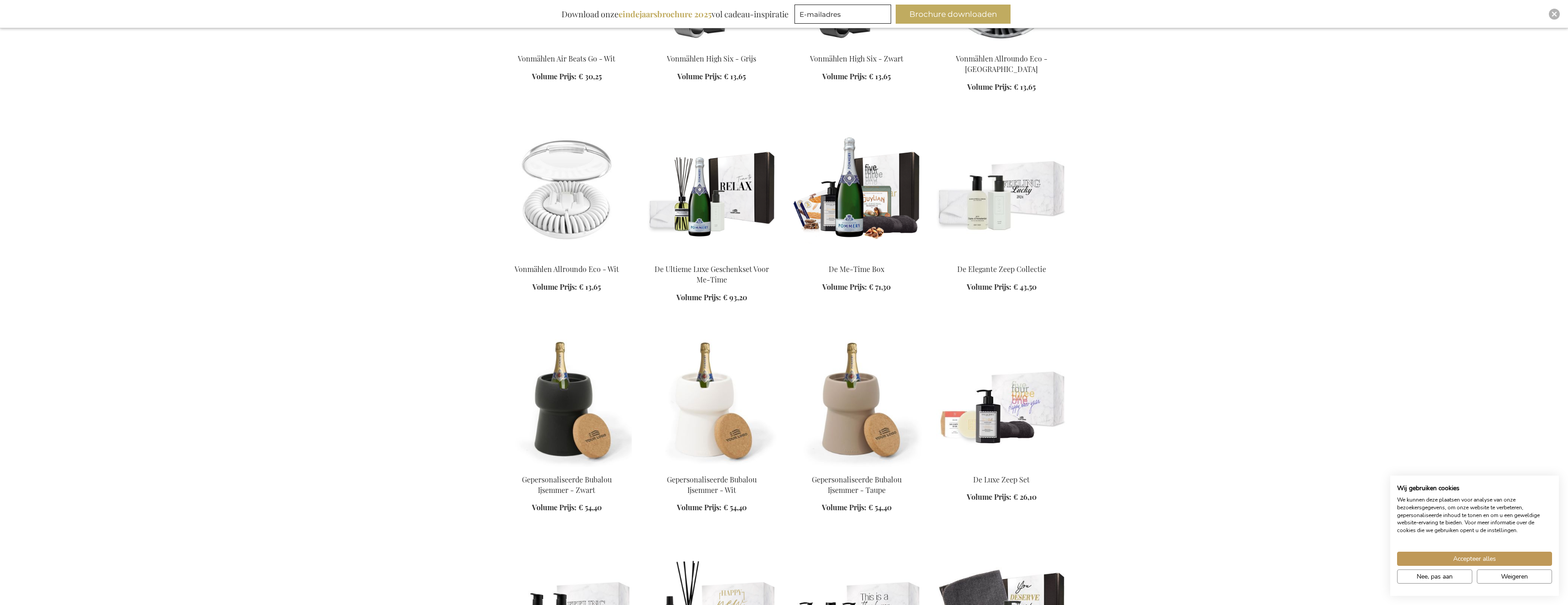
scroll to position [9719, 0]
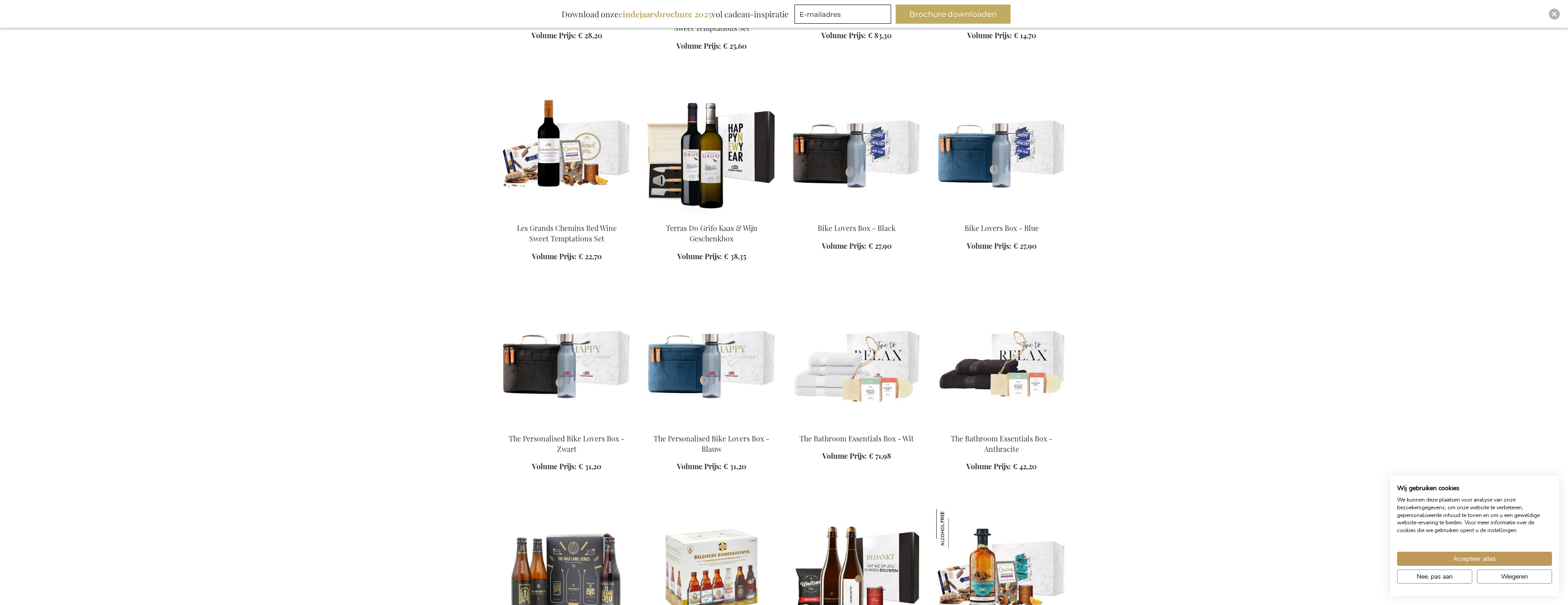
scroll to position [11338, 0]
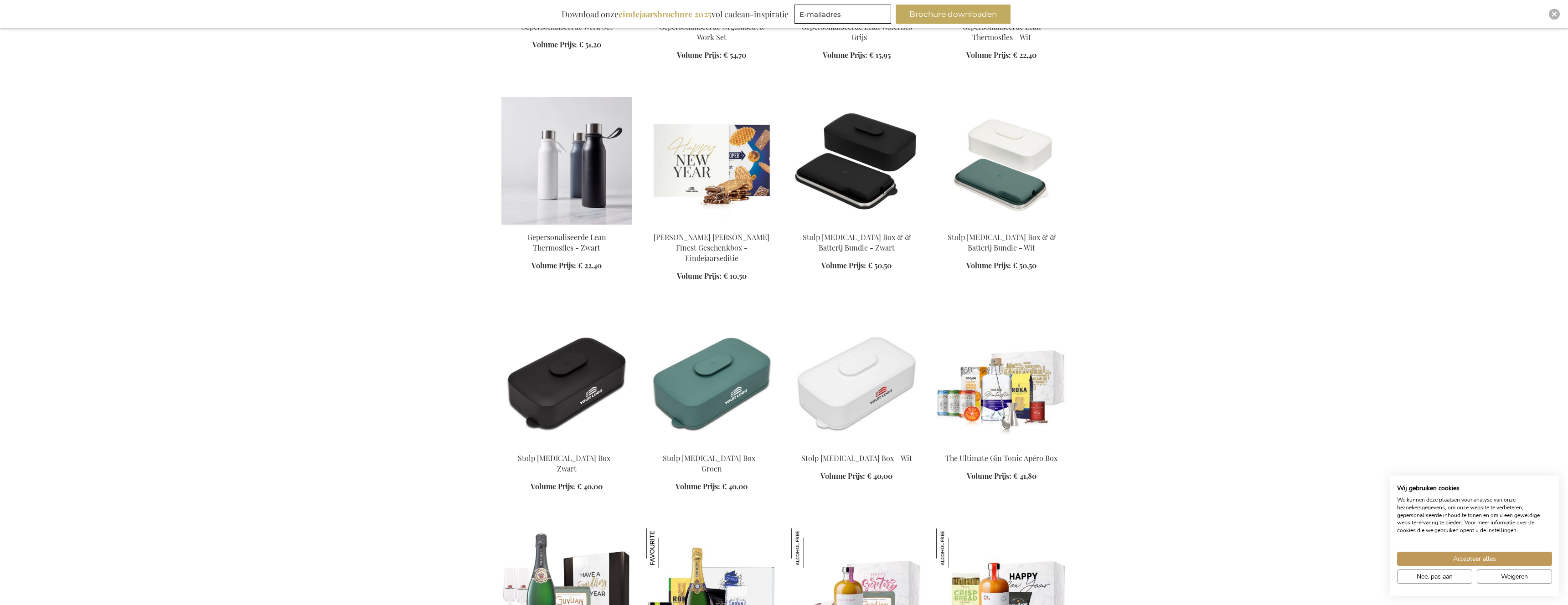
scroll to position [13334, 0]
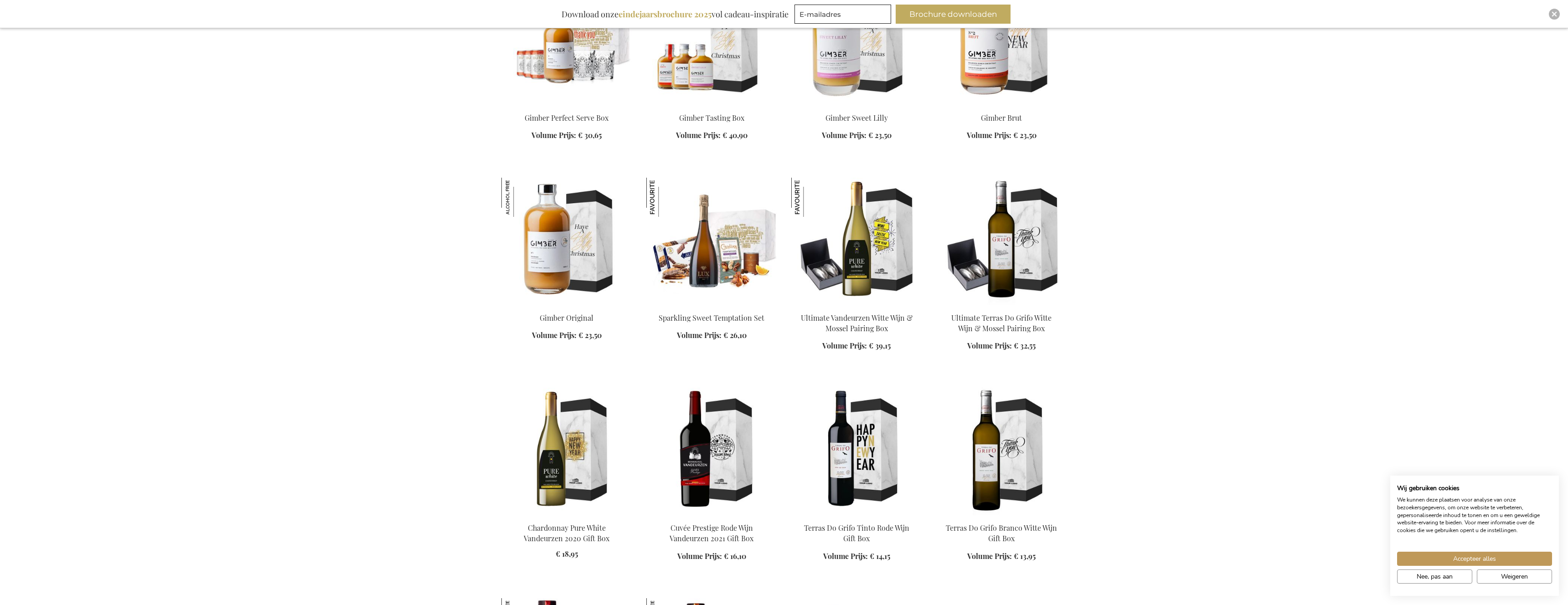
scroll to position [14057, 0]
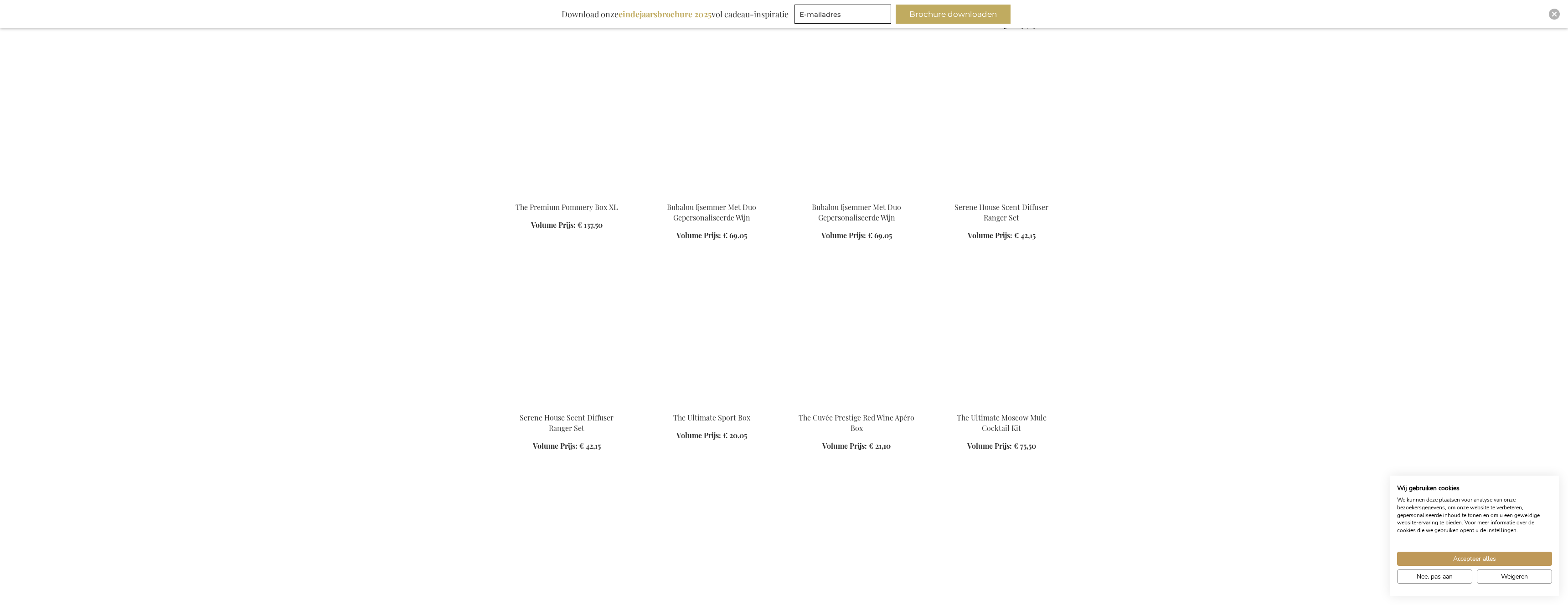
scroll to position [17174, 0]
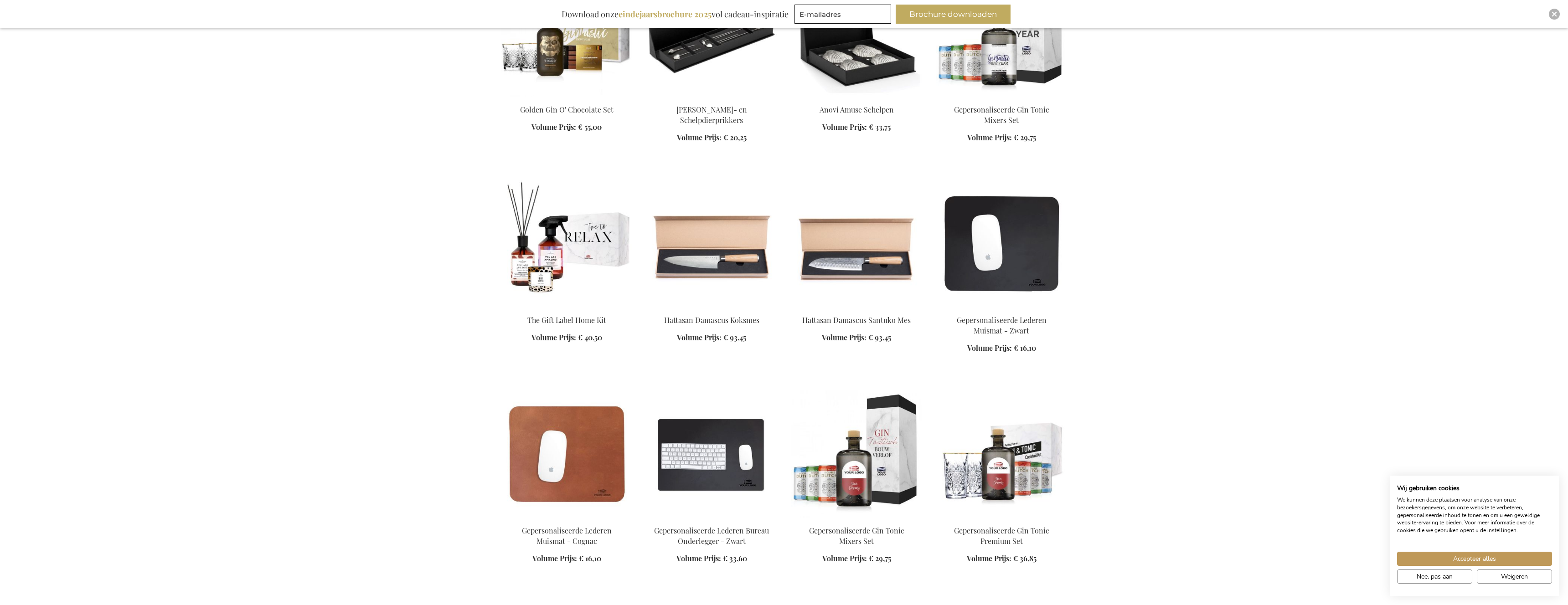
scroll to position [17707, 0]
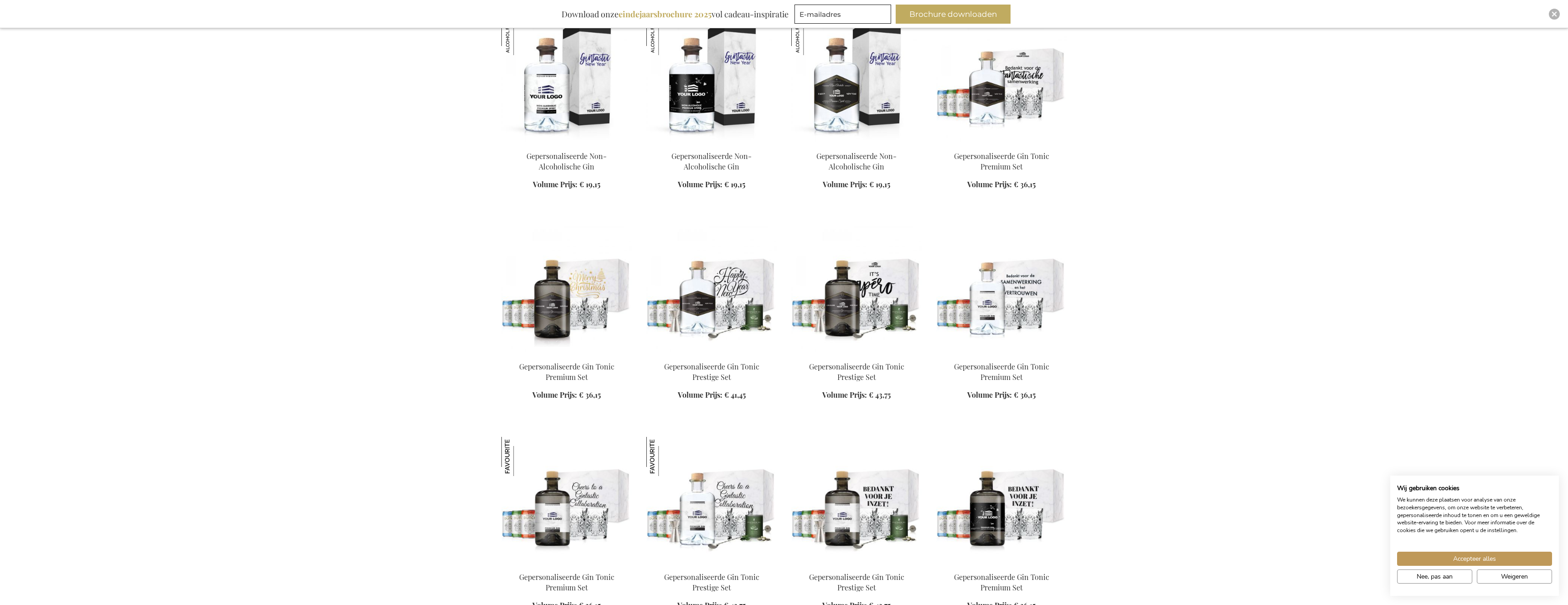
scroll to position [22093, 0]
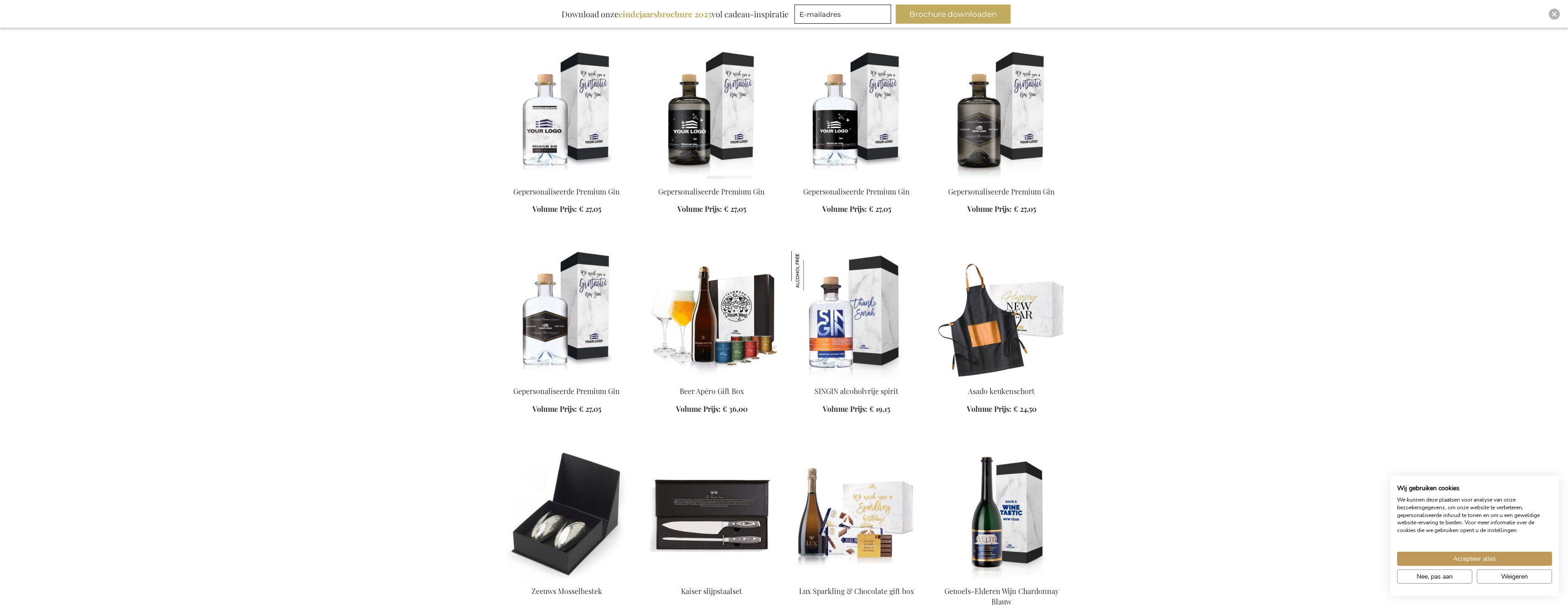
scroll to position [23283, 0]
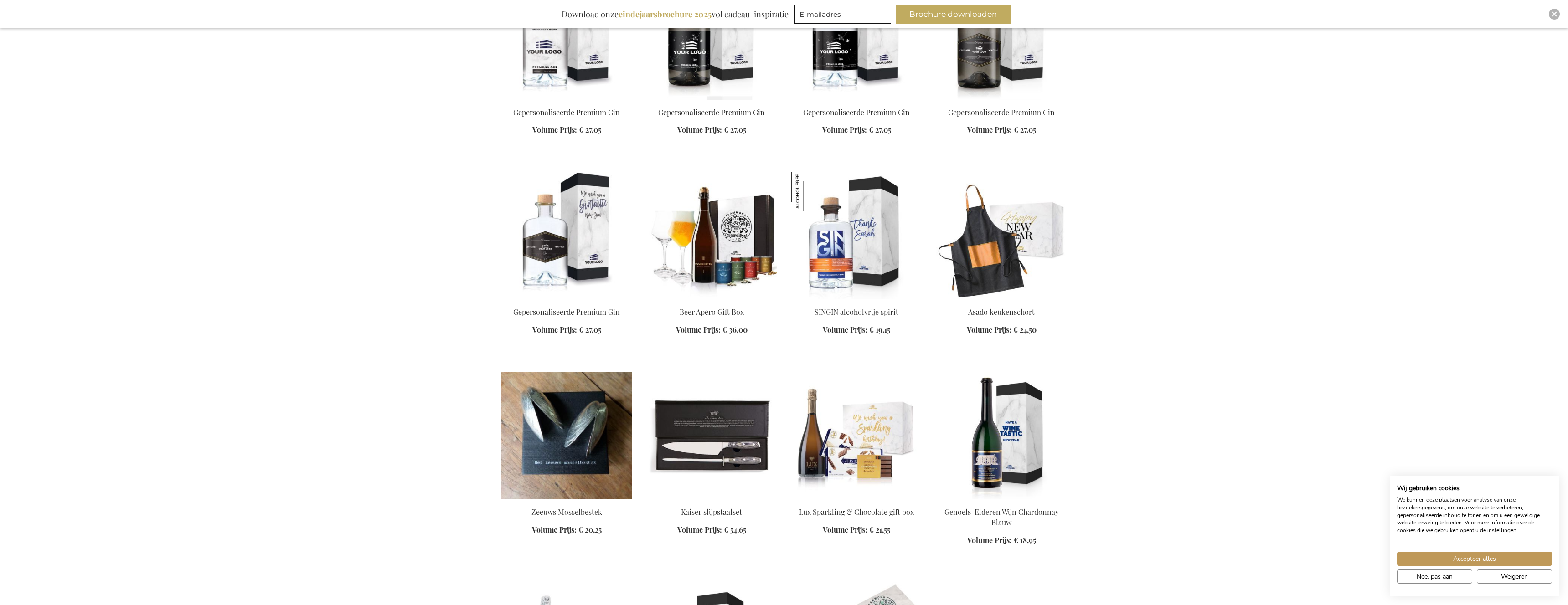
scroll to position [23170, 0]
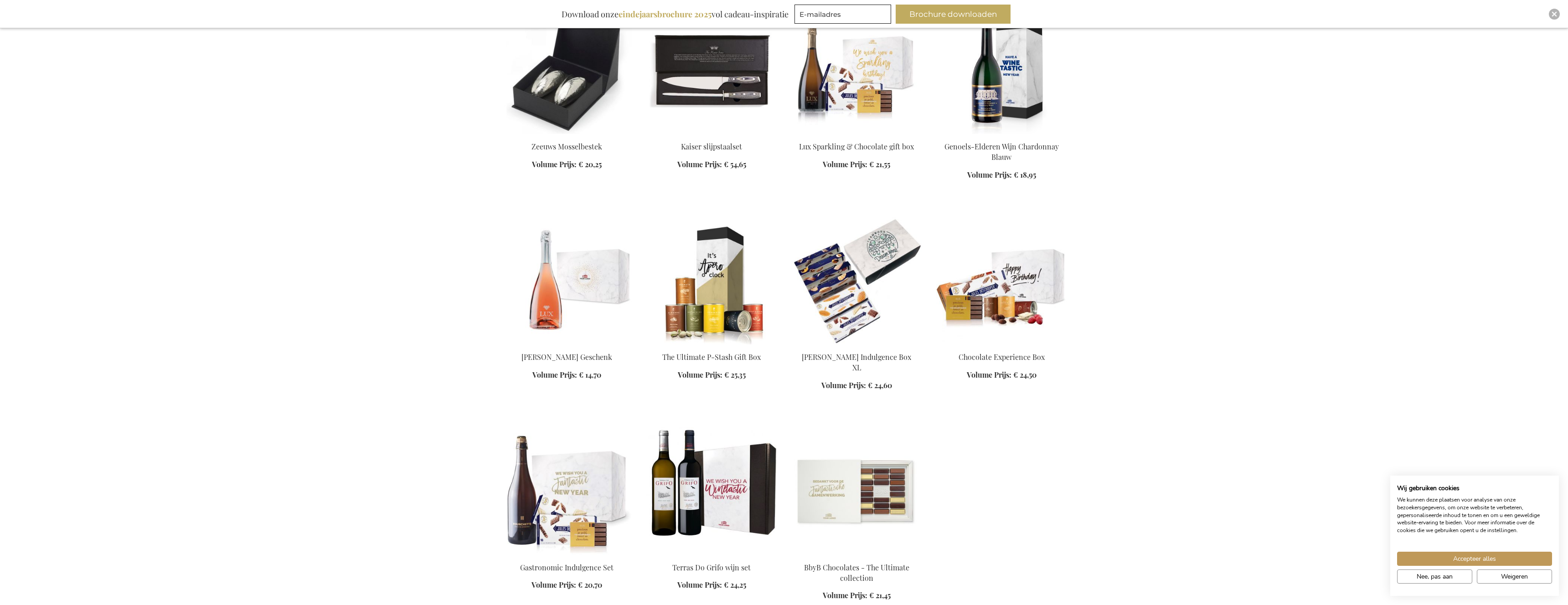
scroll to position [23188, 0]
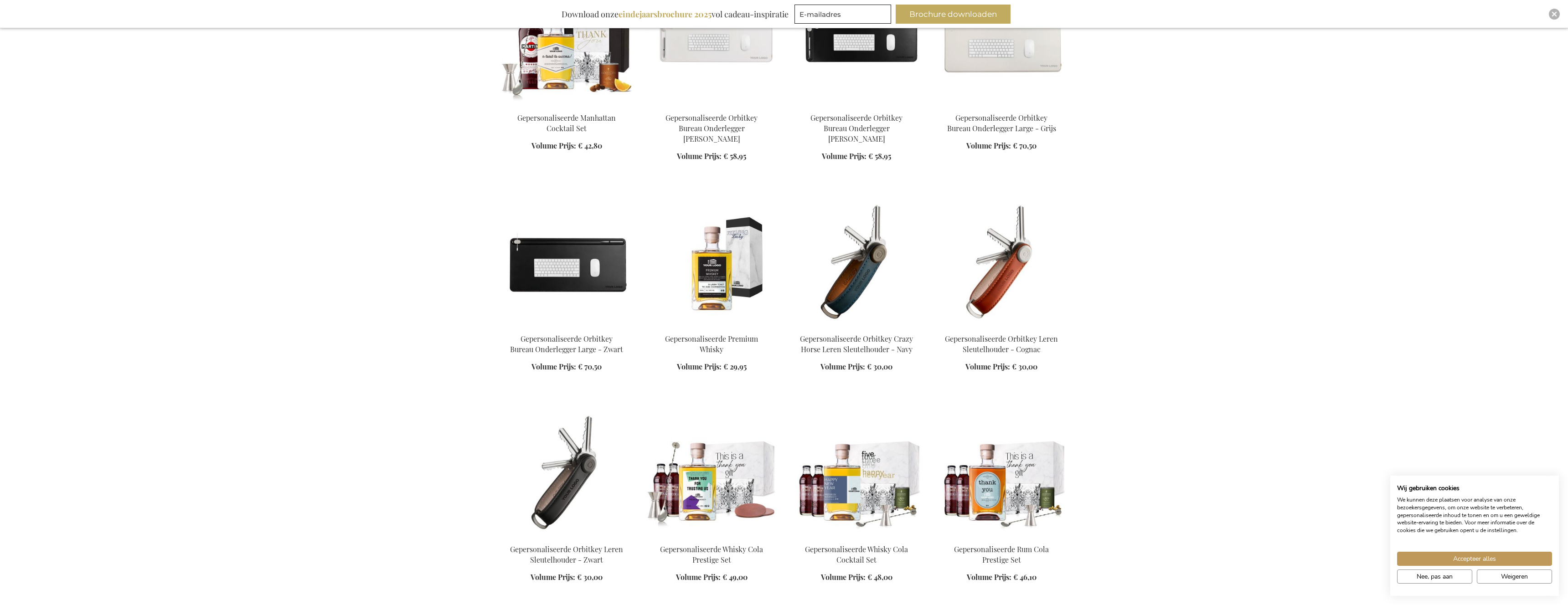
scroll to position [7497, 0]
